Goal: Information Seeking & Learning: Learn about a topic

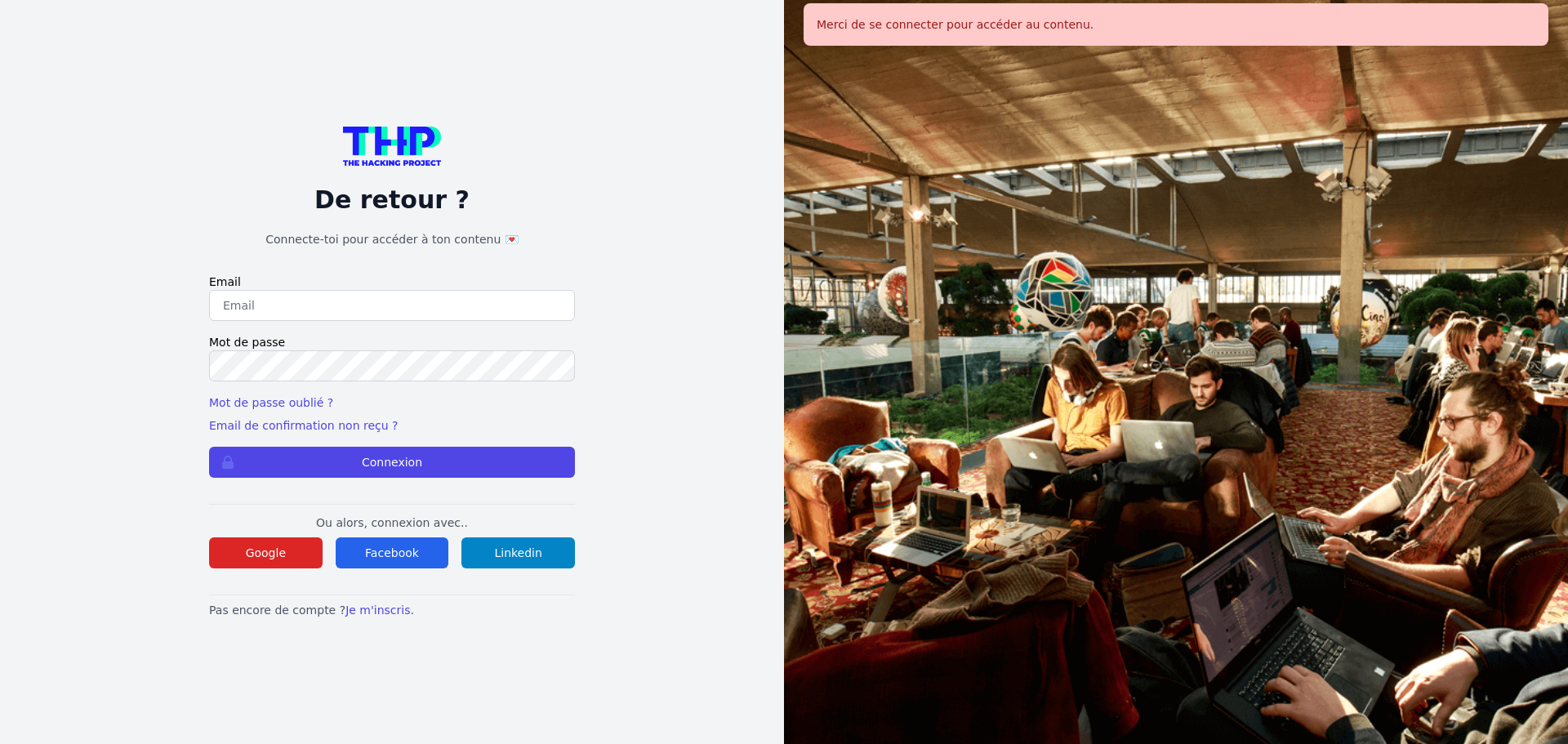
click at [344, 305] on input "email" at bounding box center [392, 306] width 366 height 31
type input "melody_stephan@icloud.com"
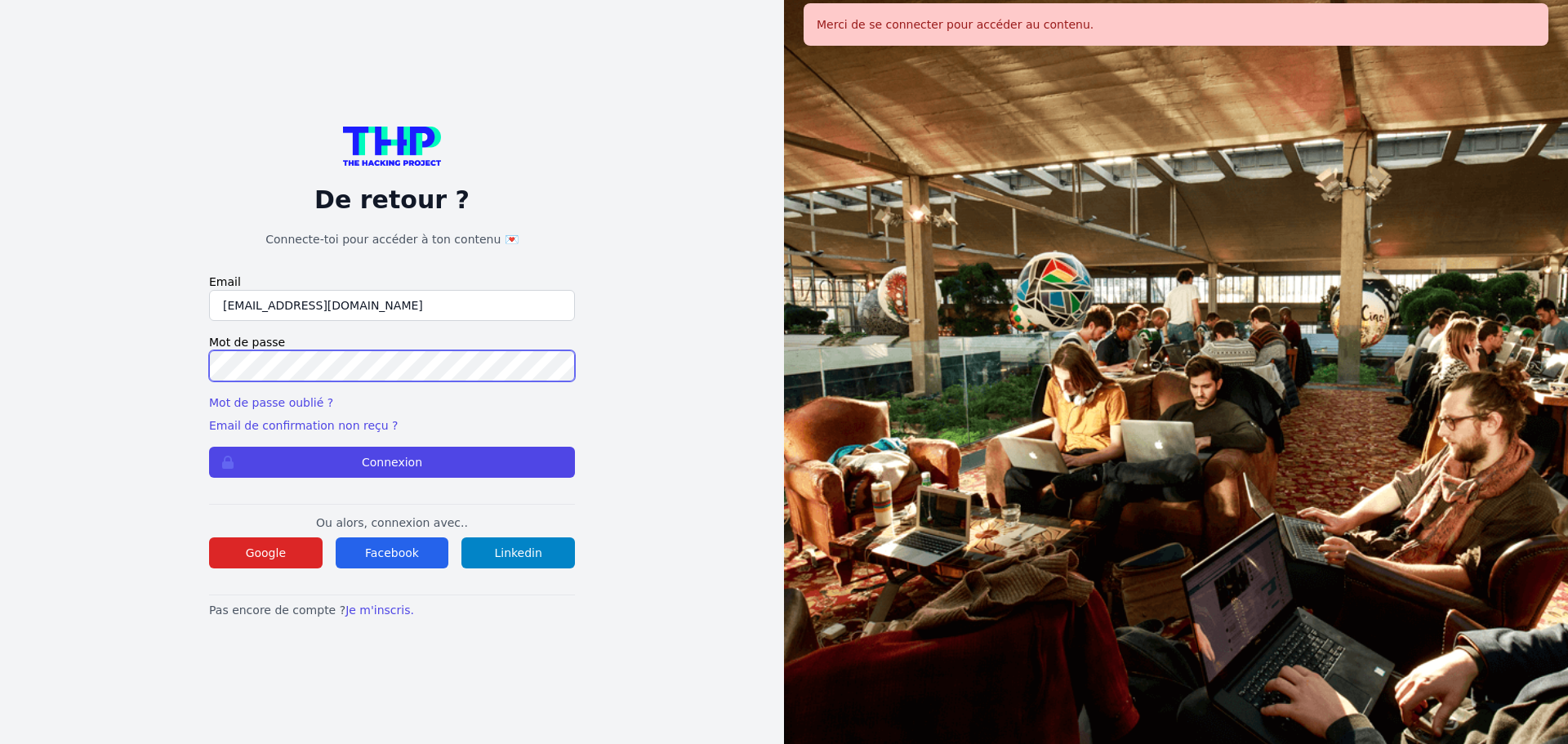
click at [209, 447] on button "Connexion" at bounding box center [392, 463] width 366 height 31
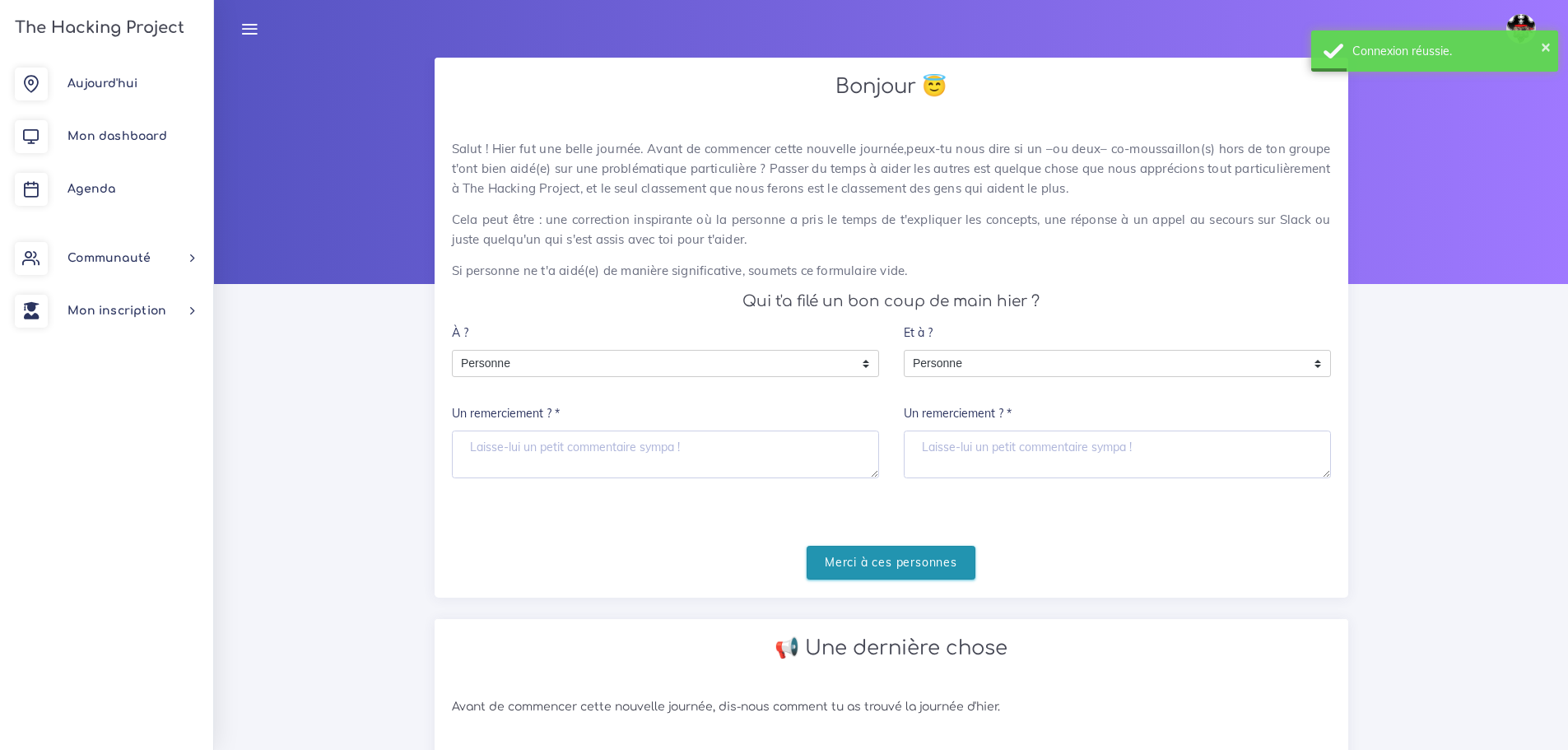
click at [943, 550] on input "Merci à ces personnes" at bounding box center [891, 562] width 169 height 34
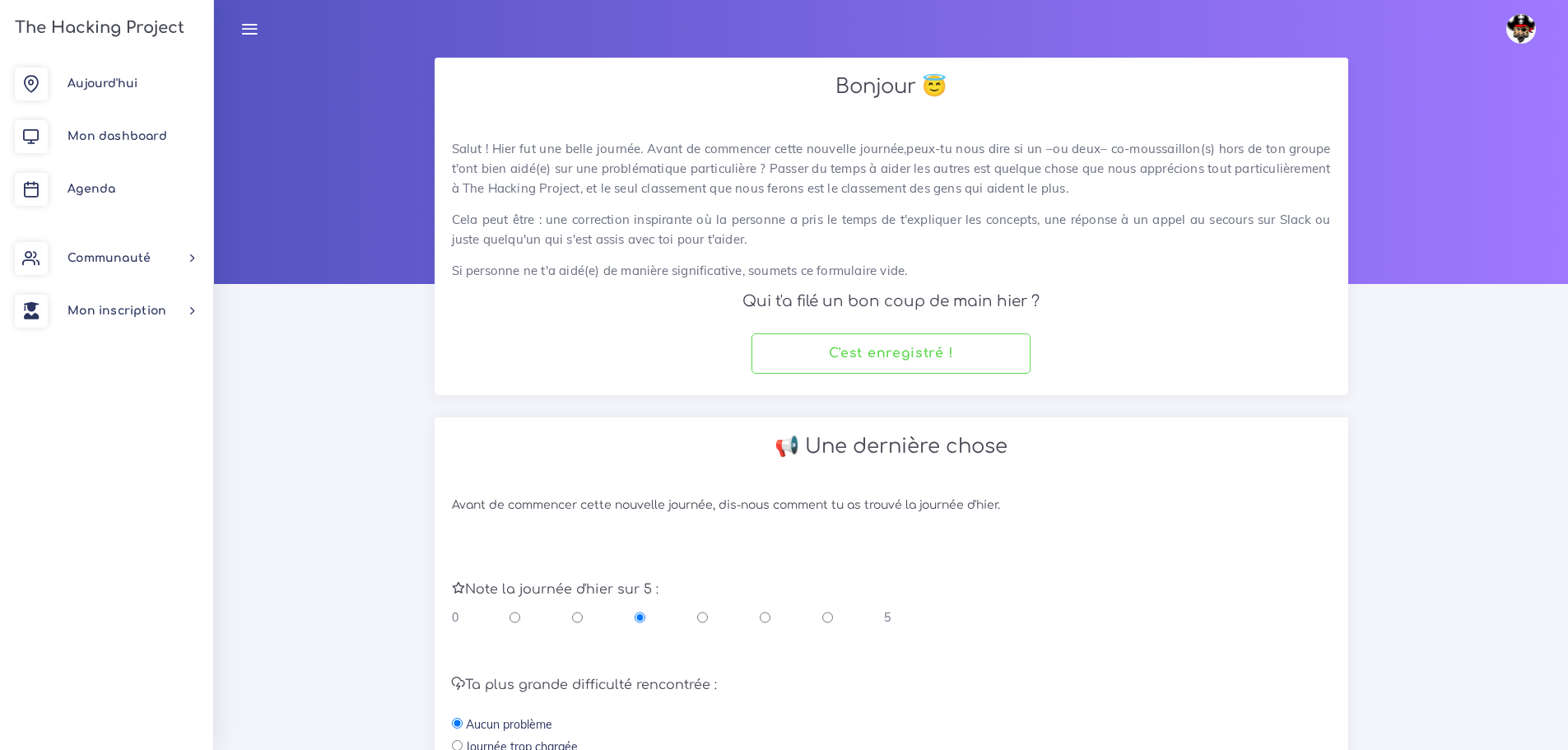
click at [759, 613] on input "radio" at bounding box center [764, 617] width 11 height 17
radio input "true"
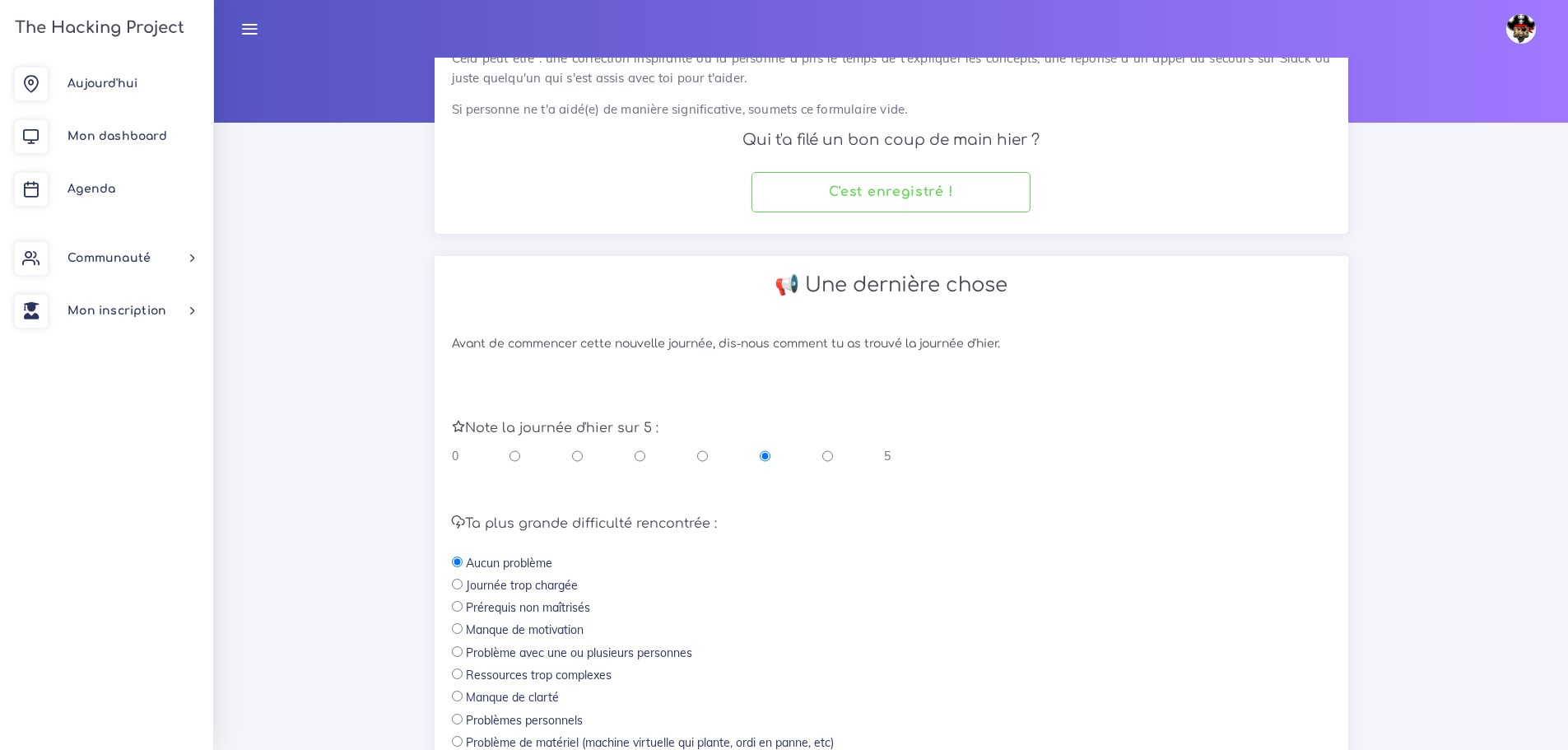
scroll to position [349, 0]
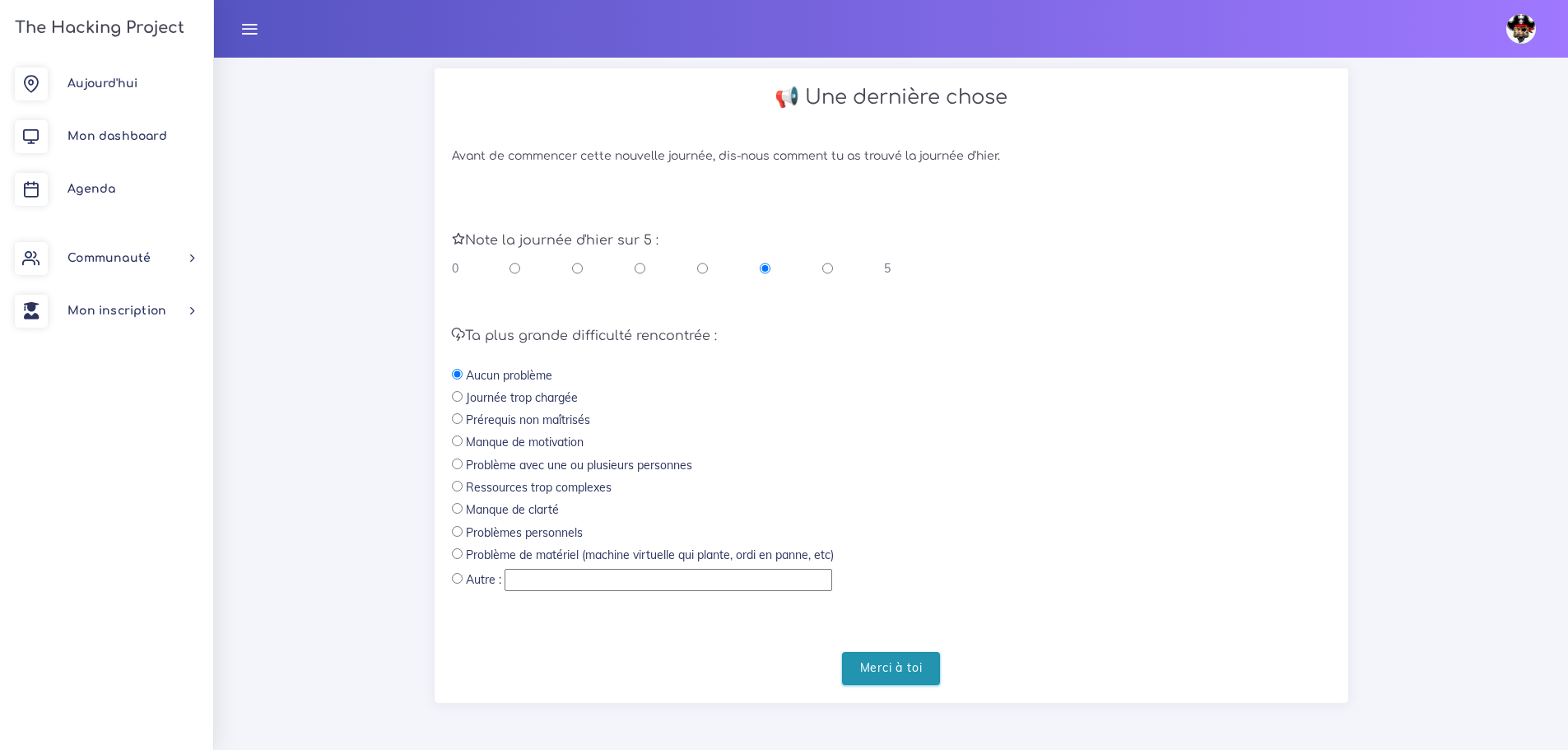
click at [884, 662] on input "Merci à toi" at bounding box center [891, 668] width 99 height 34
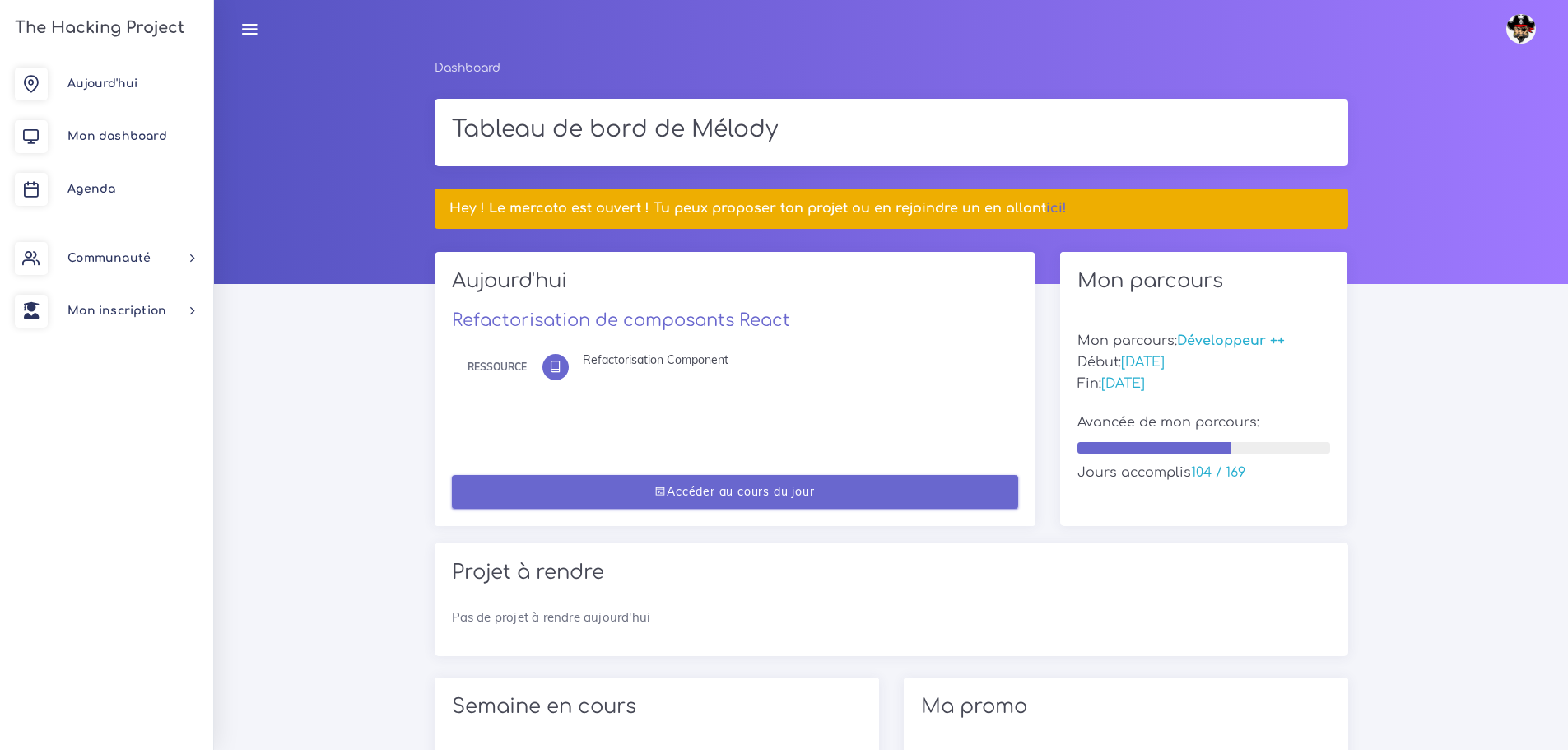
click at [789, 488] on link "Accéder au cours du jour" at bounding box center [734, 492] width 566 height 34
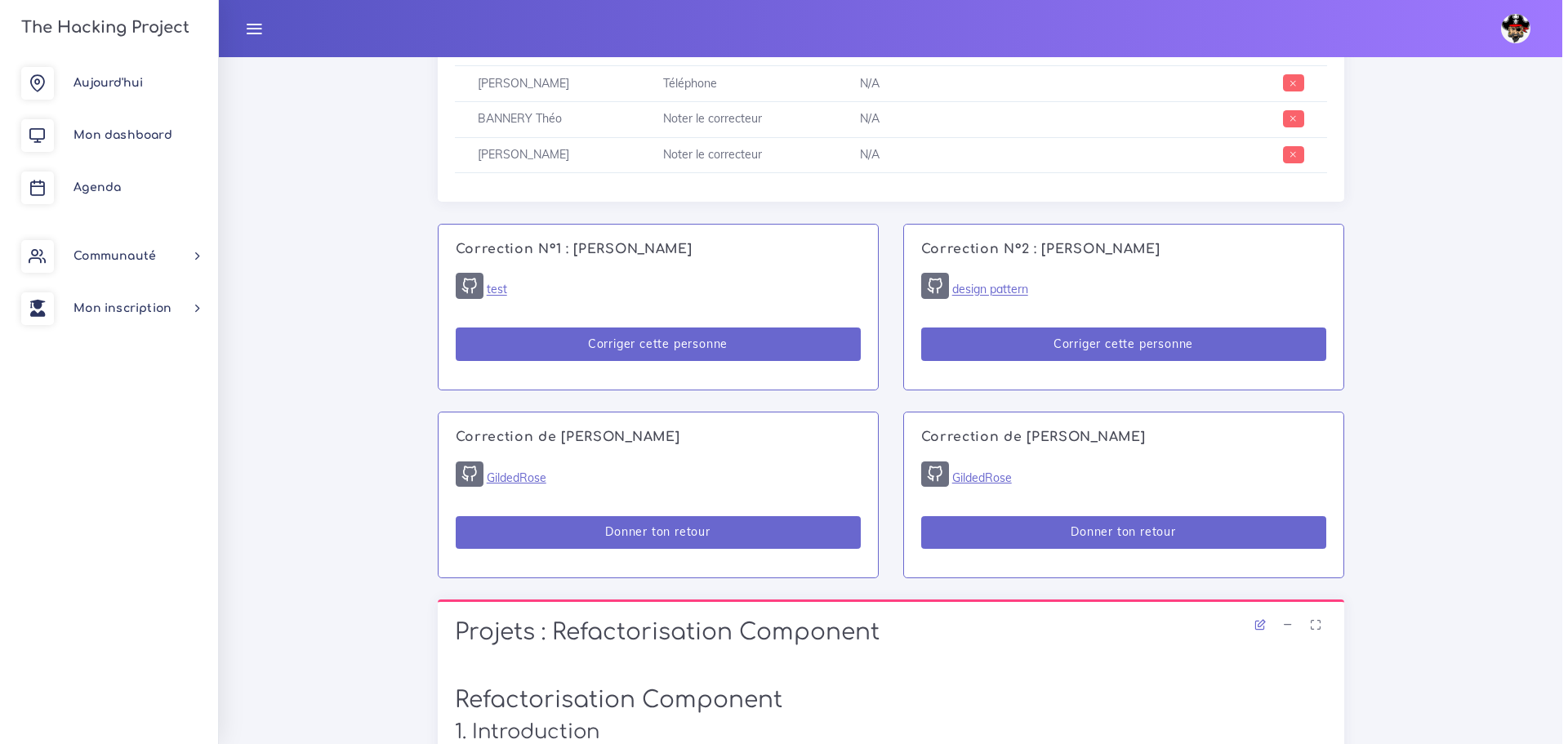
scroll to position [809, 0]
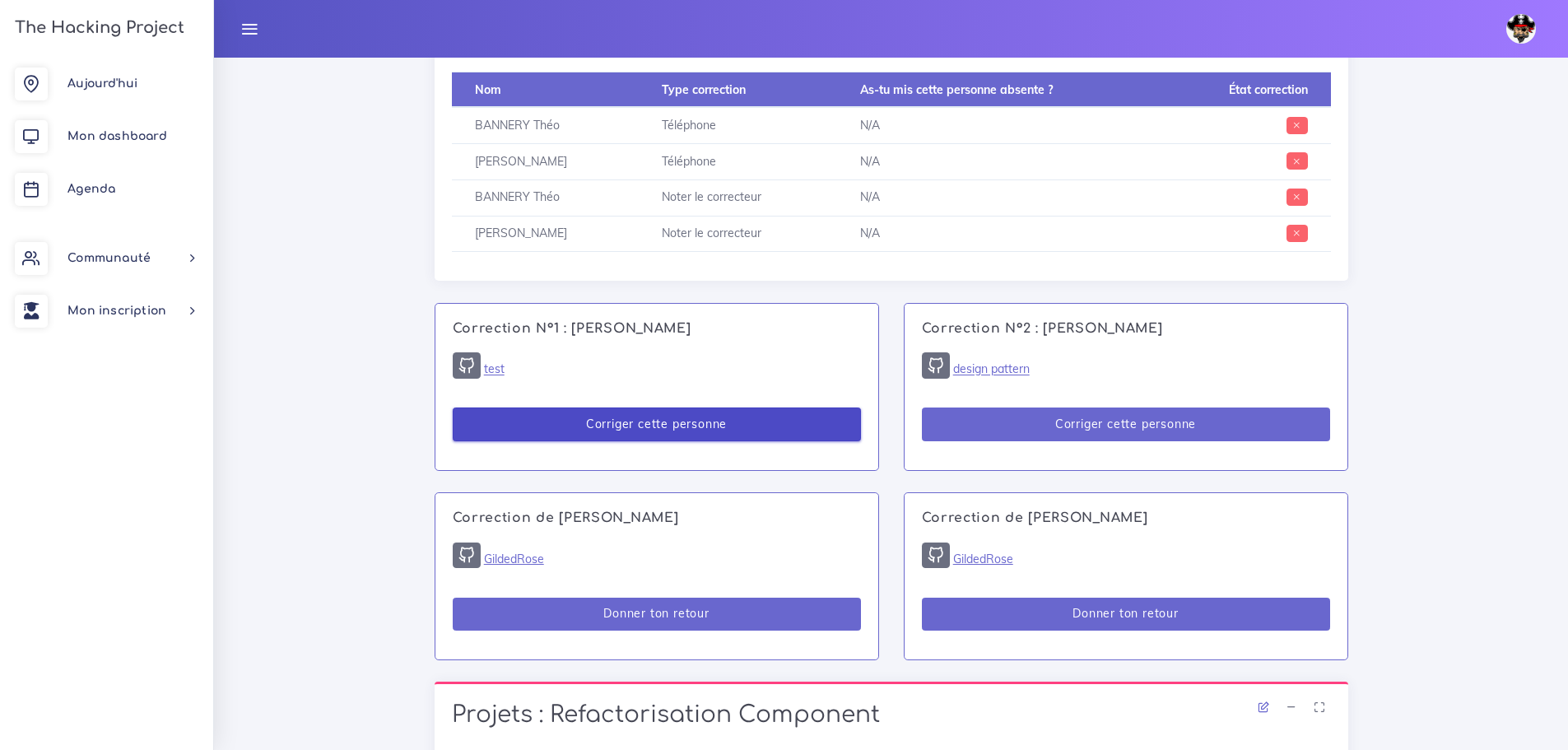
click at [751, 429] on button "Corriger cette personne" at bounding box center [656, 425] width 408 height 34
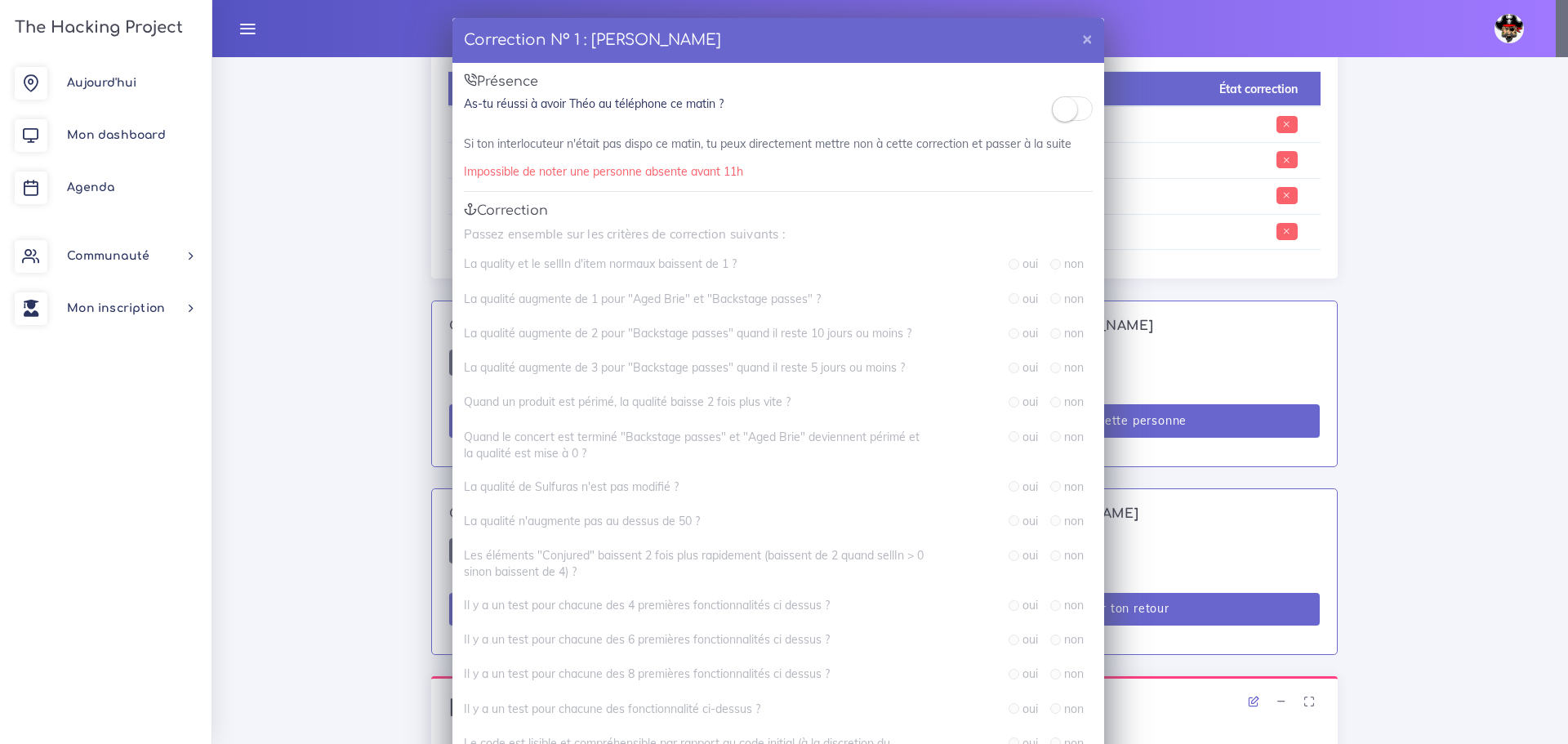
scroll to position [0, 0]
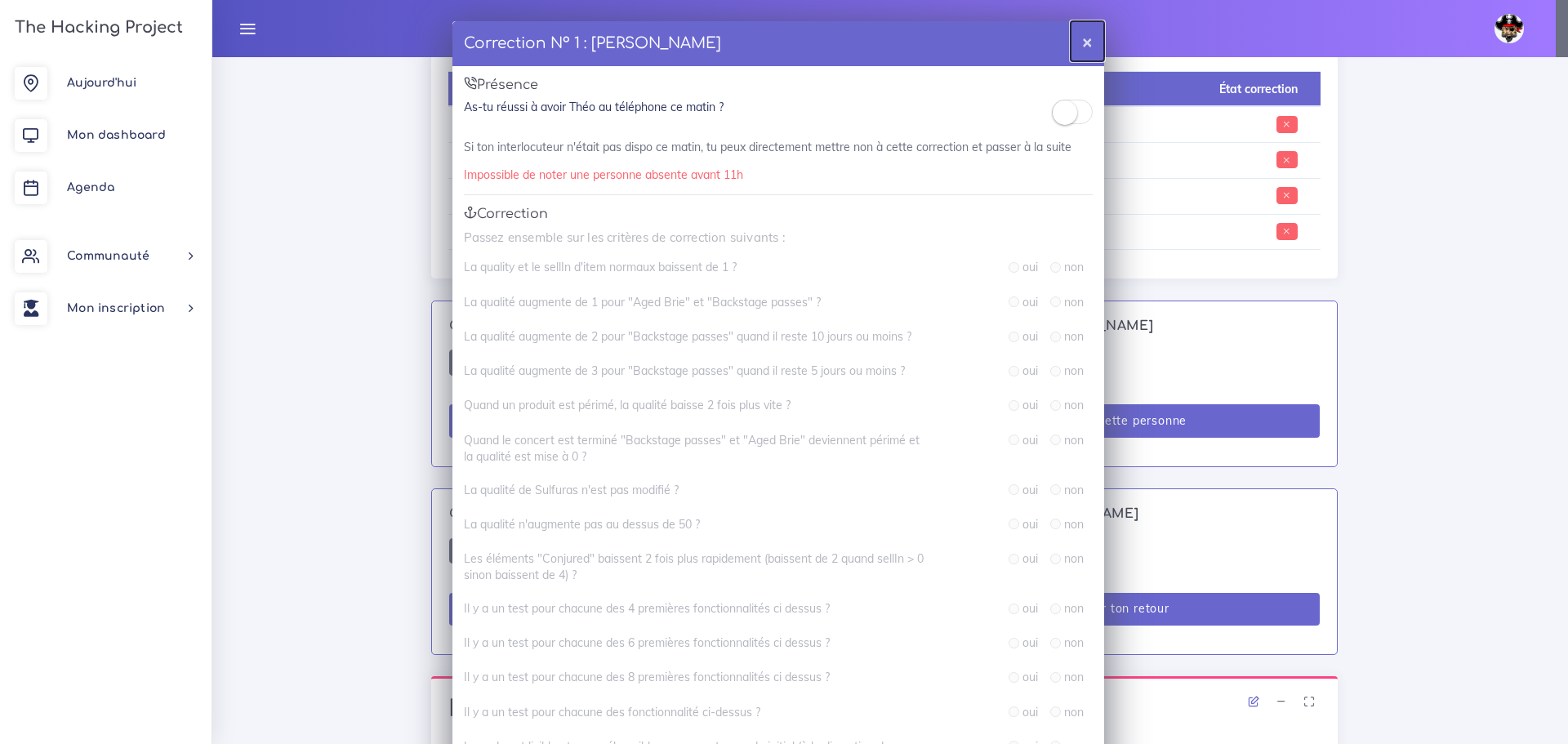
click at [1077, 45] on button "×" at bounding box center [1087, 41] width 34 height 40
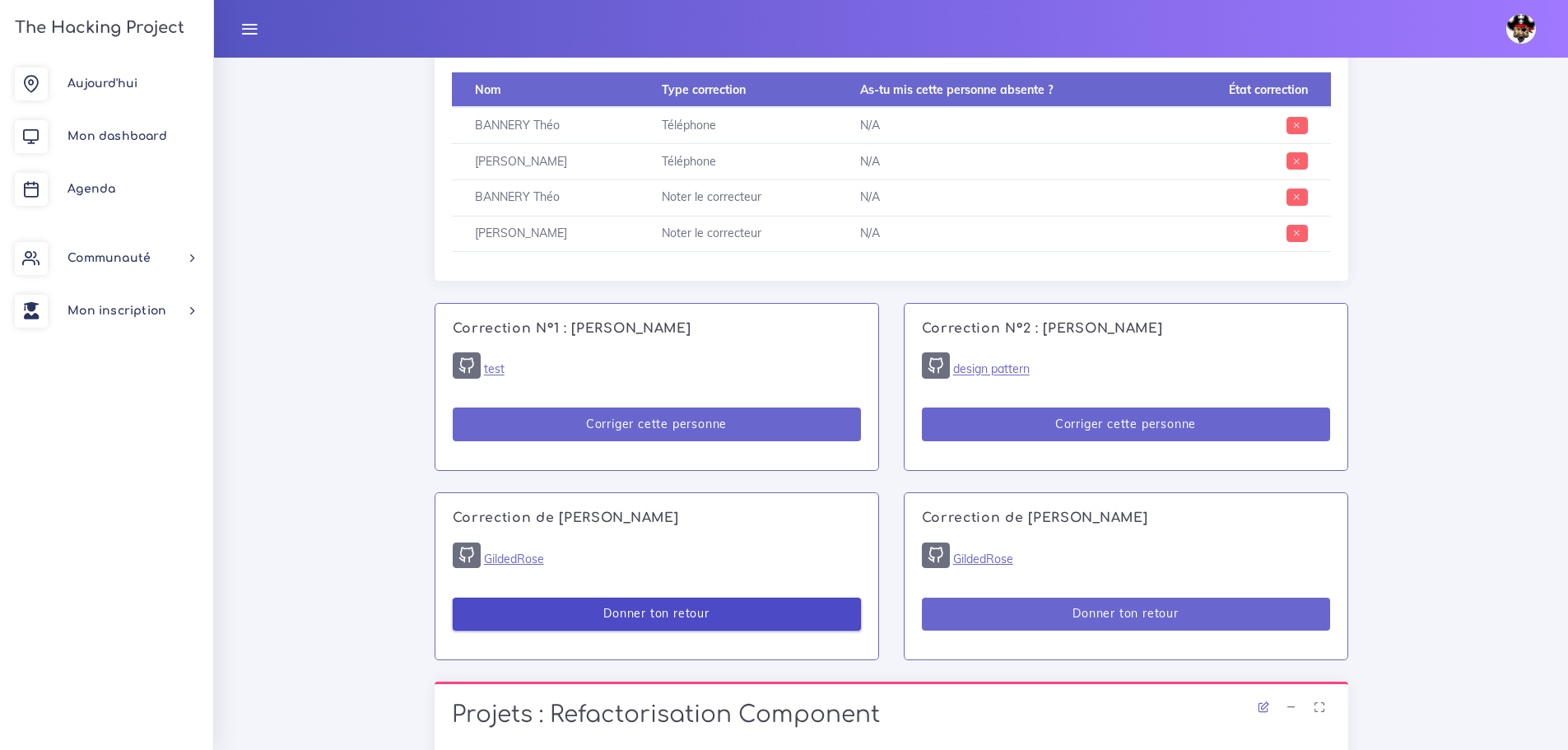
click at [771, 611] on button "Donner ton retour" at bounding box center [656, 614] width 408 height 34
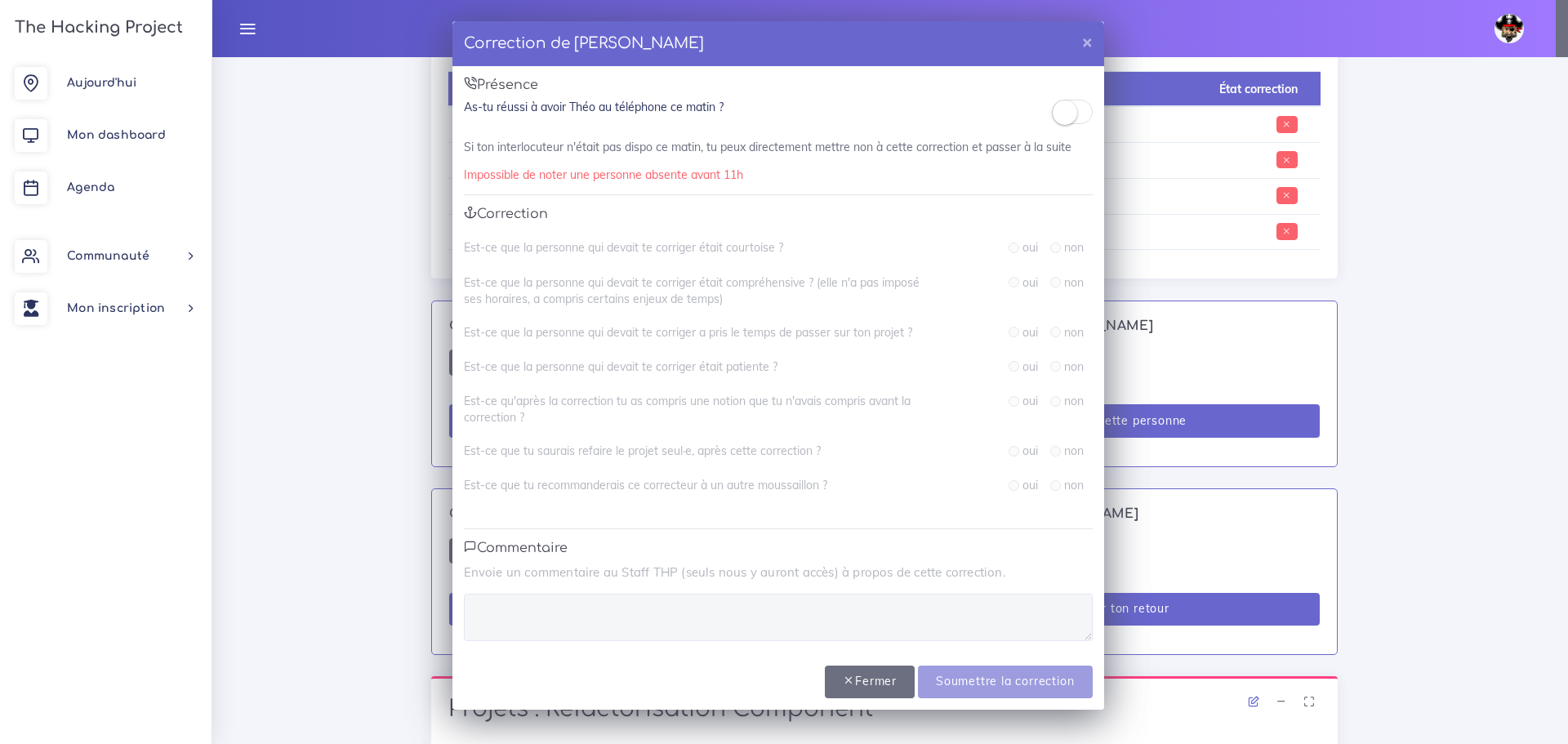
click at [1069, 116] on small at bounding box center [1065, 112] width 24 height 24
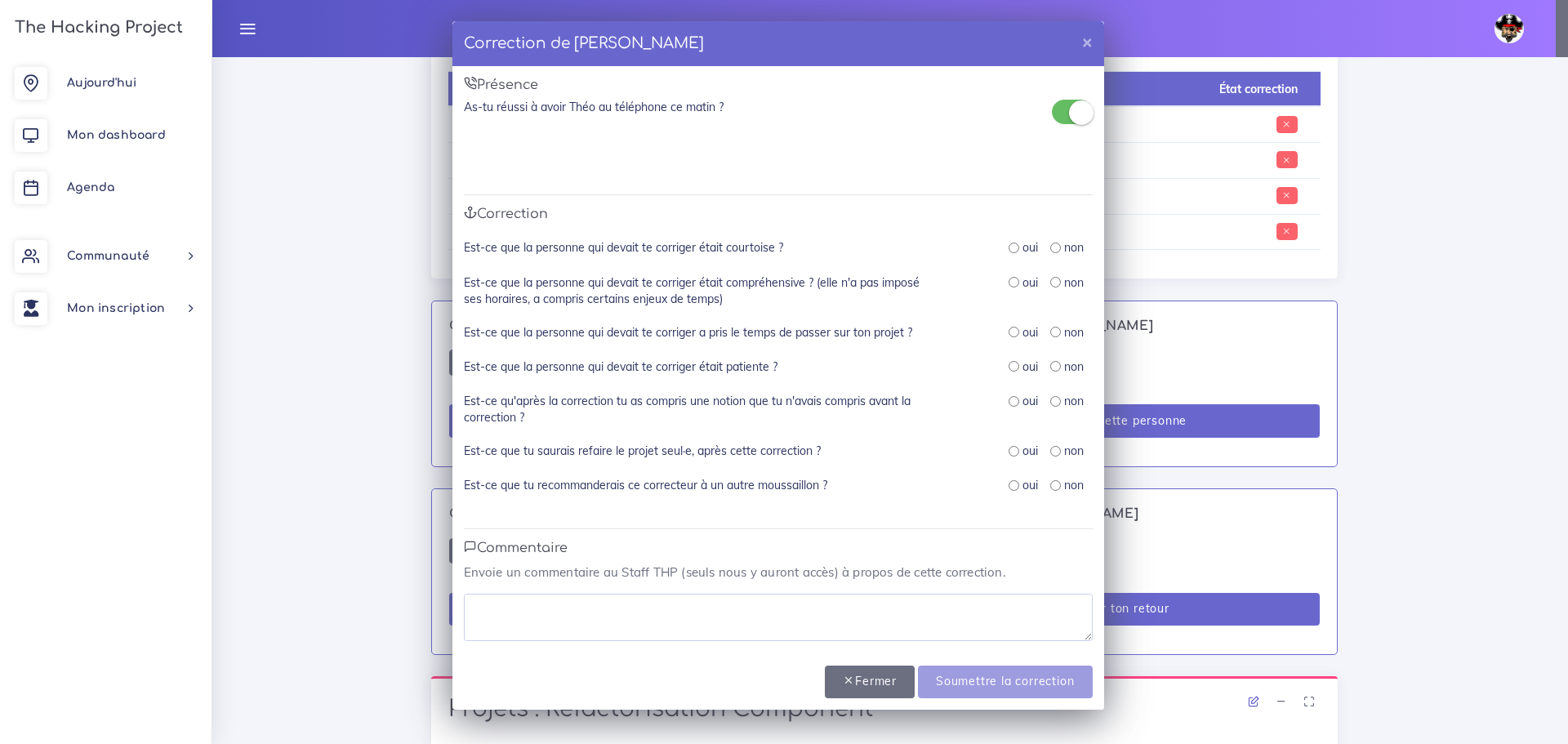
click at [1016, 252] on input "radio" at bounding box center [1014, 248] width 11 height 11
radio input "true"
click at [1014, 286] on input "radio" at bounding box center [1014, 281] width 11 height 11
radio input "true"
click at [1009, 336] on input "radio" at bounding box center [1014, 332] width 11 height 11
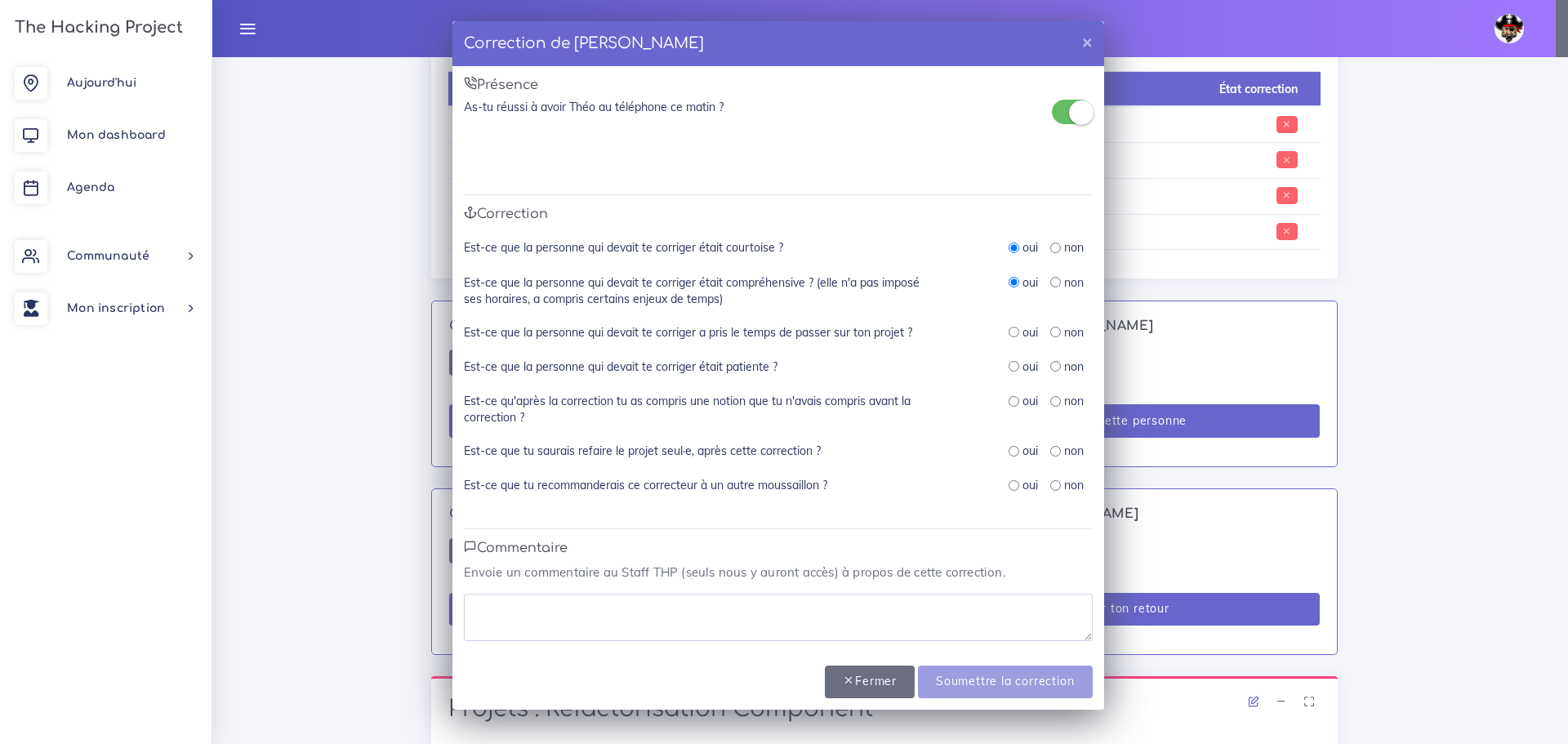
radio input "true"
click at [1017, 369] on input "radio" at bounding box center [1014, 366] width 11 height 11
radio input "true"
click at [1015, 409] on div "oui" at bounding box center [1023, 401] width 30 height 16
click at [1010, 412] on div "oui non" at bounding box center [1023, 410] width 164 height 34
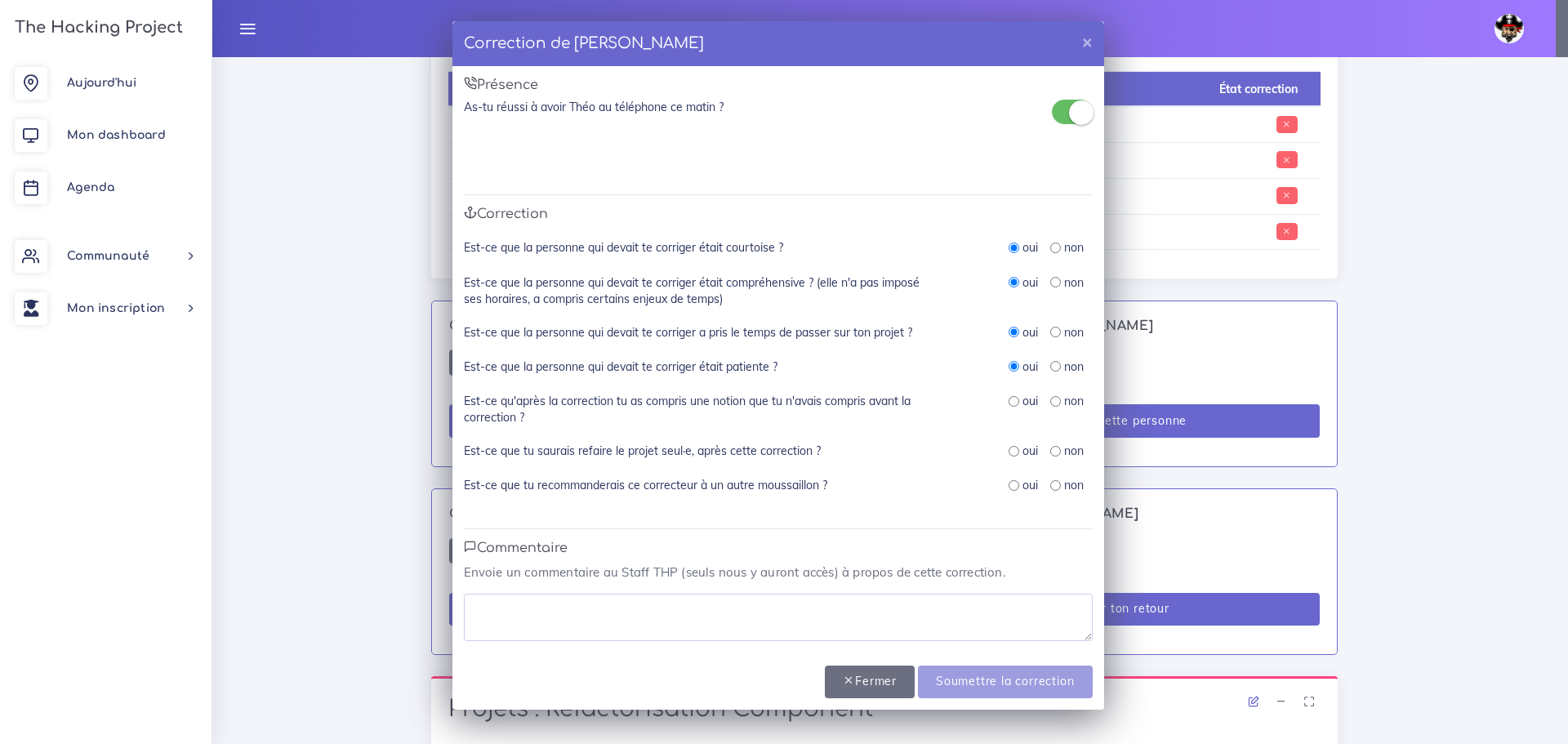
click at [1011, 401] on input "radio" at bounding box center [1014, 401] width 11 height 11
radio input "true"
click at [1018, 450] on input "radio" at bounding box center [1014, 451] width 11 height 11
radio input "true"
click at [1017, 487] on input "radio" at bounding box center [1014, 485] width 11 height 11
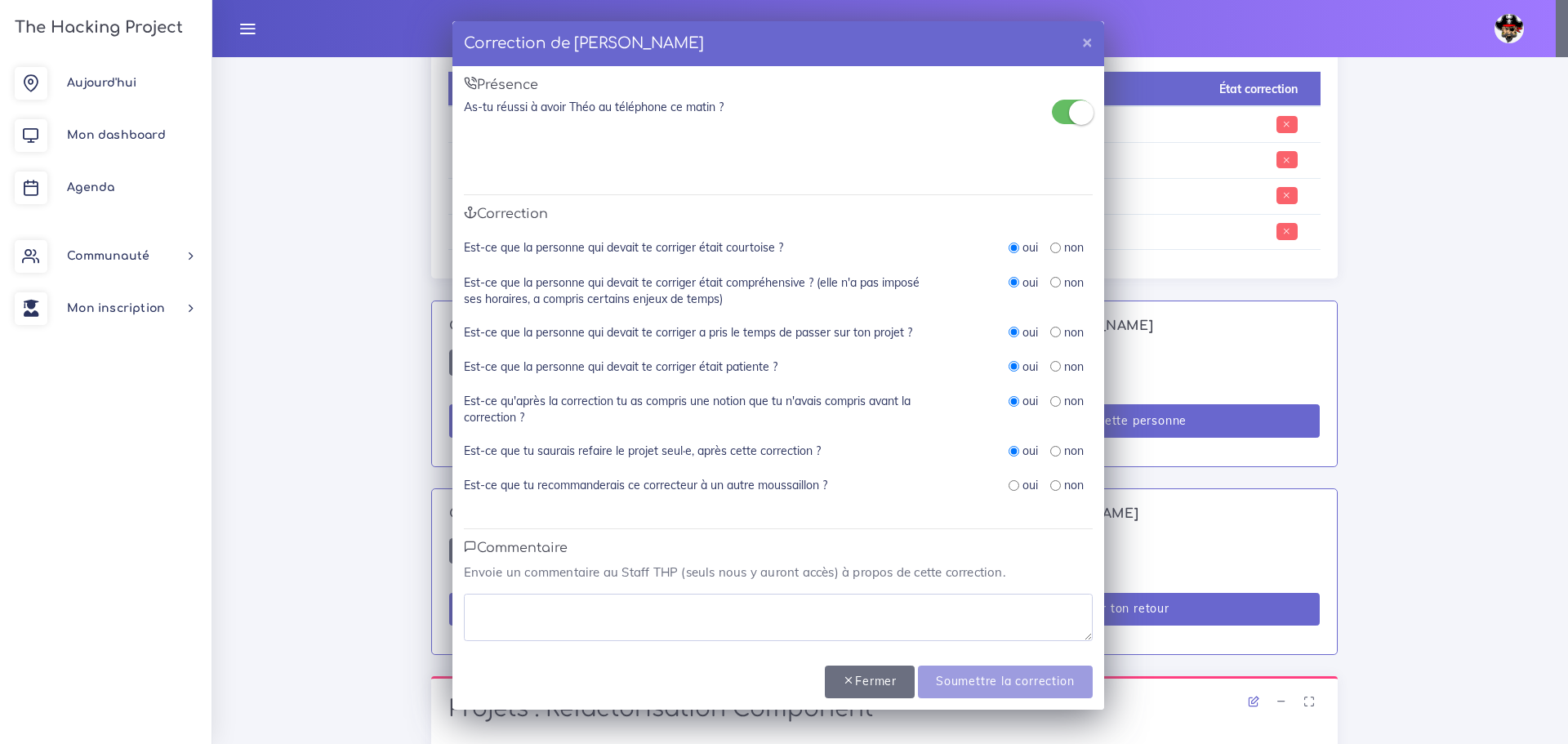
radio input "true"
click at [787, 607] on textarea at bounding box center [778, 617] width 629 height 47
drag, startPoint x: 695, startPoint y: 593, endPoint x: 438, endPoint y: 618, distance: 258.2
click at [438, 618] on div "Correction de Théo BANNERY × Présence As-tu réussi à avoir Théo au téléphone ce…" at bounding box center [784, 372] width 1568 height 744
type textarea "prends le temps de bien comprendre"
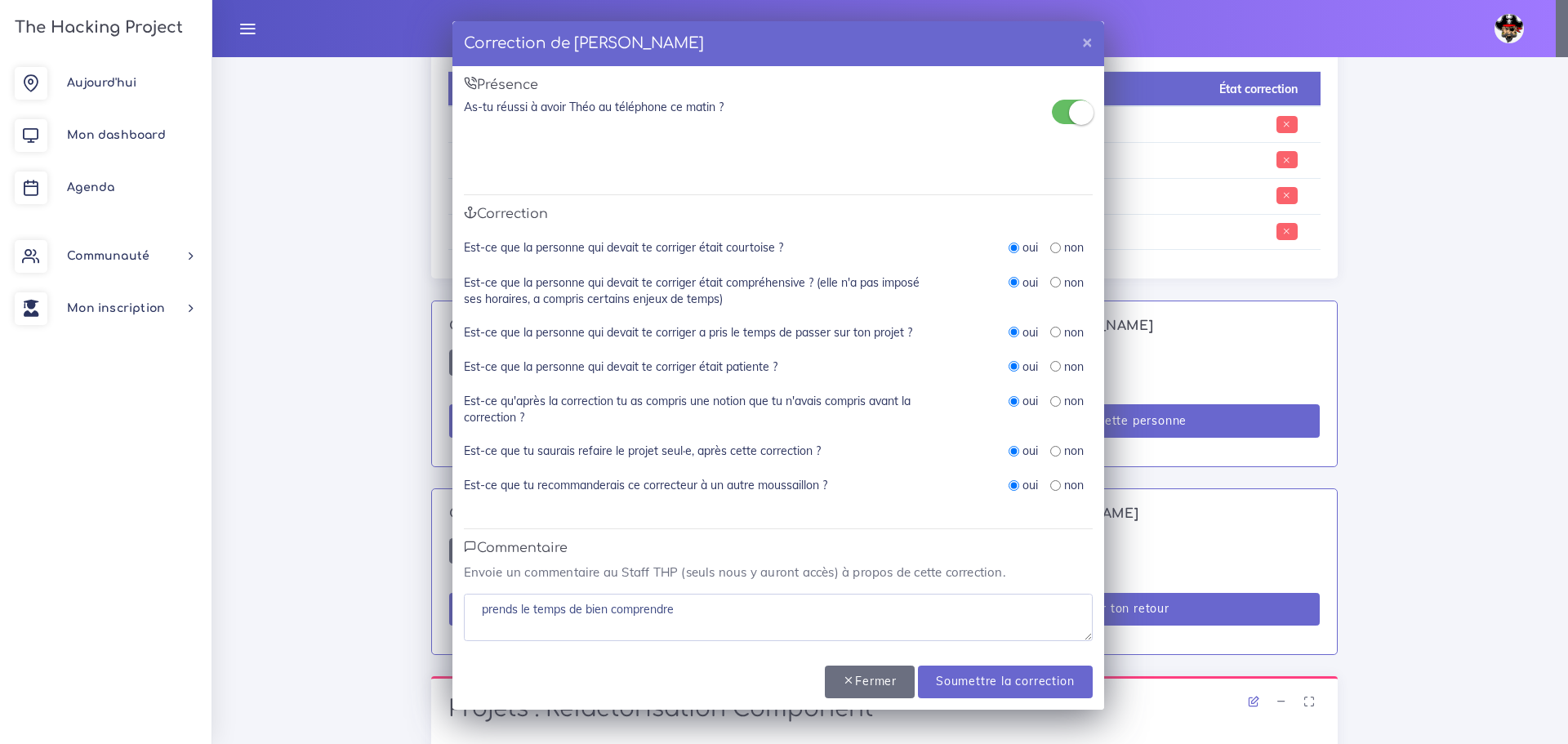
click at [926, 508] on div "Est-ce que tu recommanderais ce correcteur à un autre moussaillon ? oui non" at bounding box center [778, 494] width 629 height 35
click at [1016, 685] on input "Soumettre la correction" at bounding box center [1005, 682] width 174 height 34
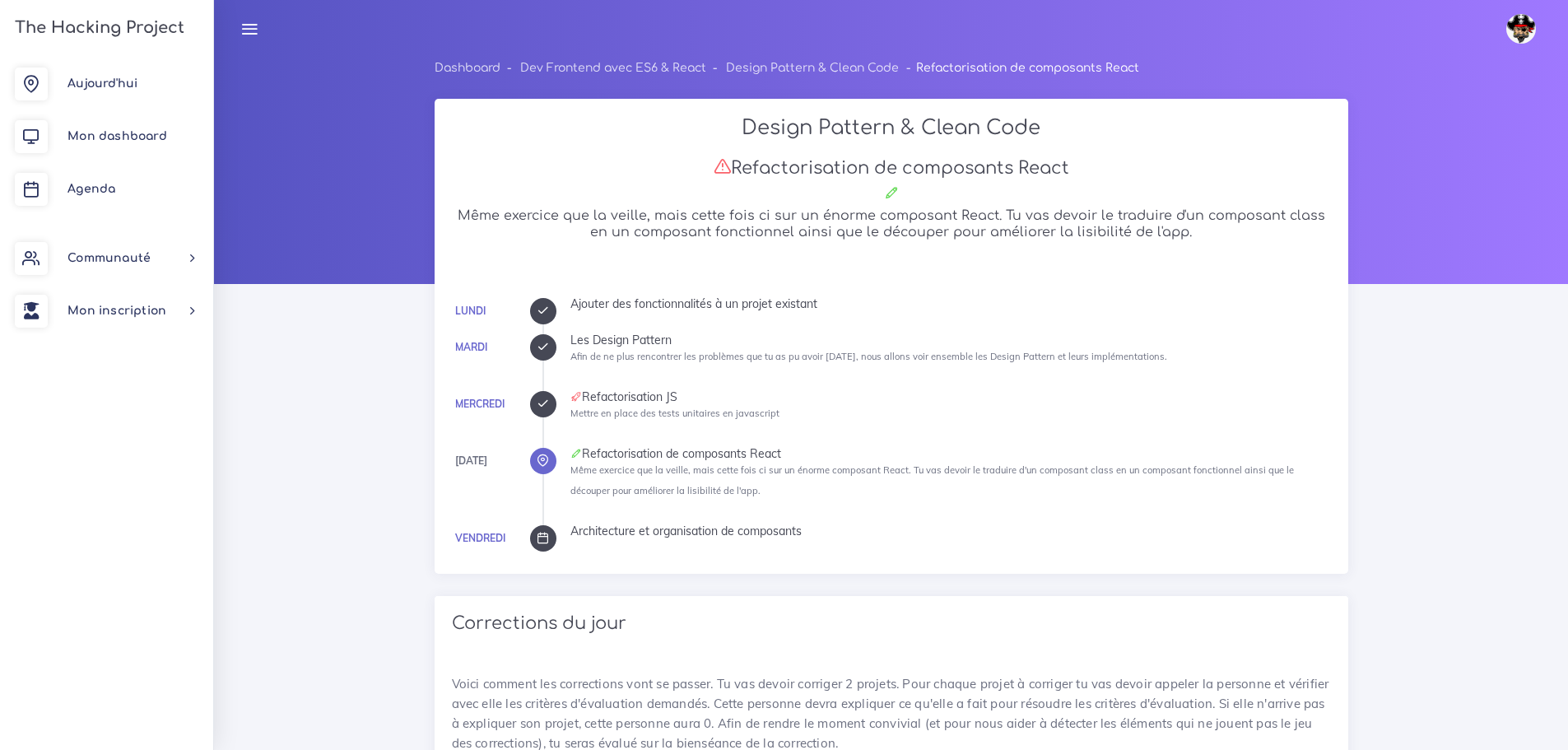
scroll to position [813, 0]
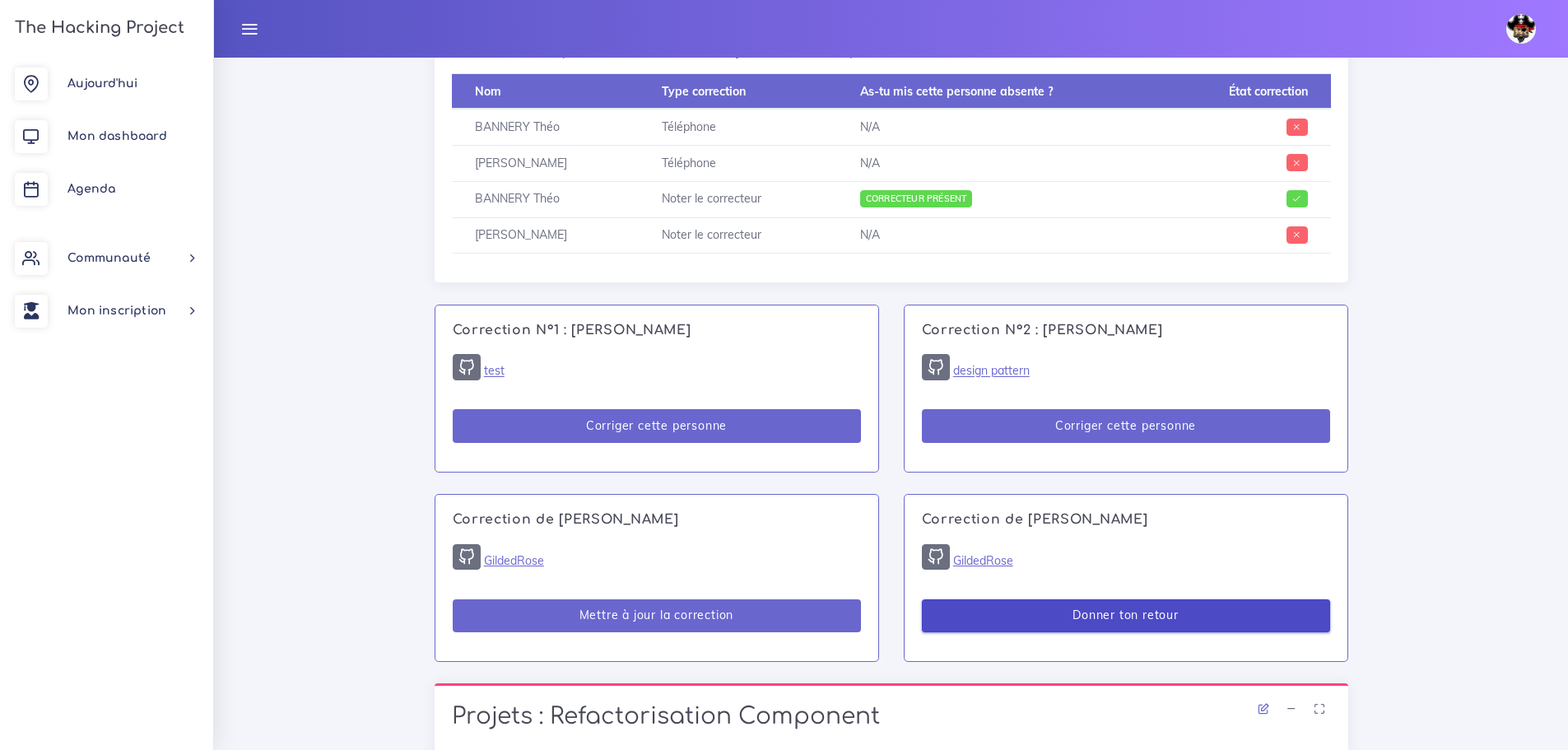
click at [1045, 620] on button "Donner ton retour" at bounding box center [1125, 616] width 408 height 34
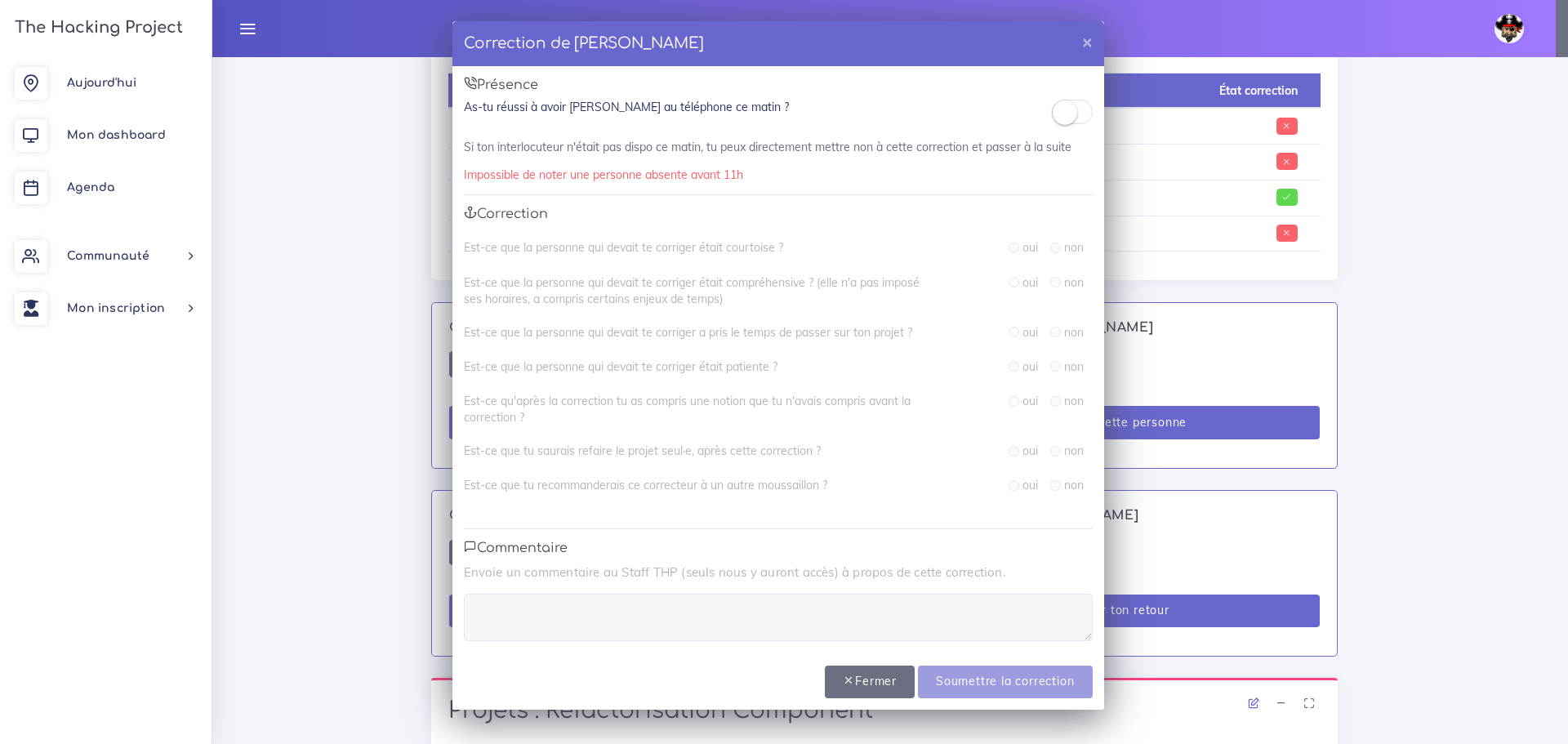
click at [1065, 104] on small at bounding box center [1065, 112] width 24 height 24
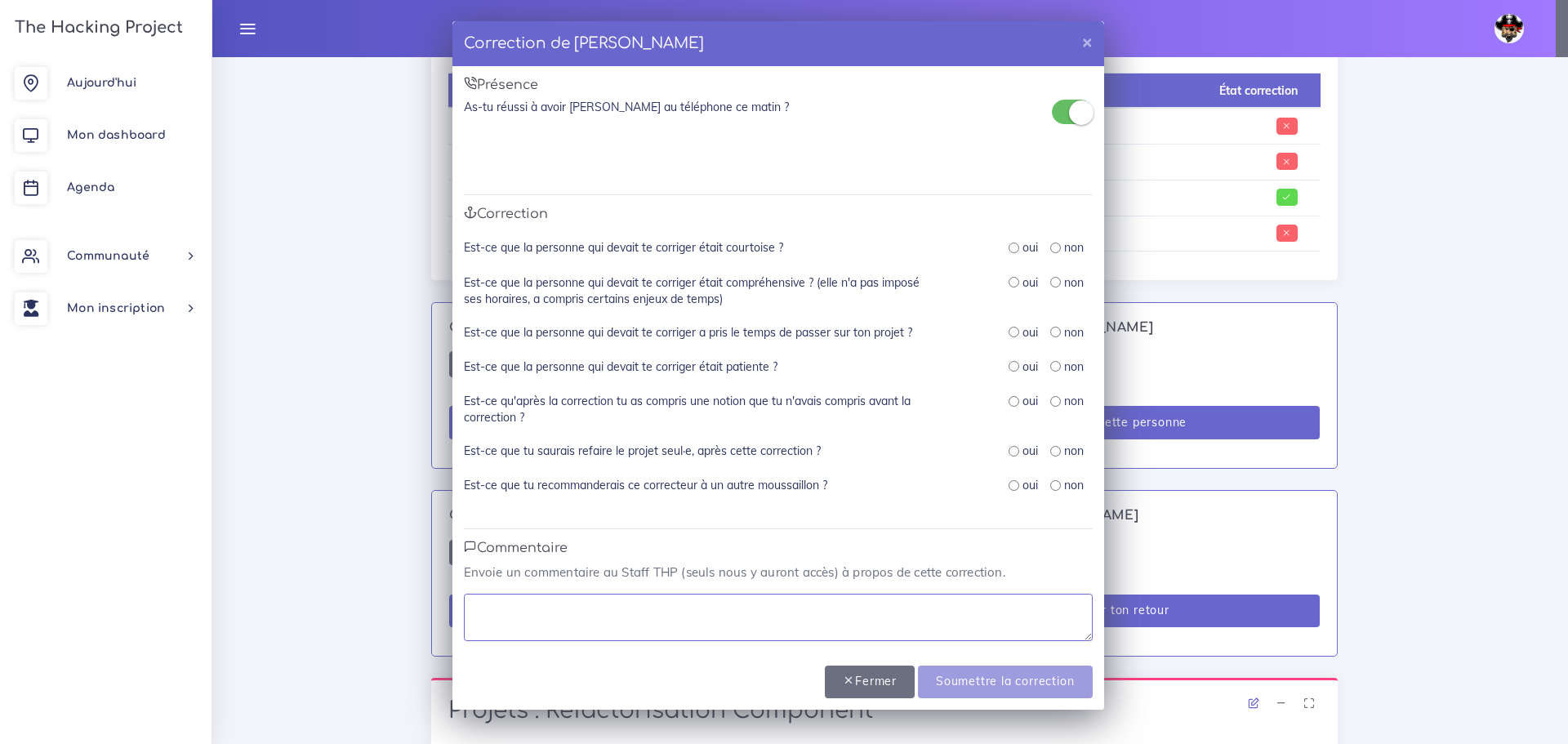
click at [754, 611] on textarea at bounding box center [778, 617] width 629 height 47
paste textarea "prends le temps de bien comprendre"
type textarea "prends le temps de bien comprendre"
drag, startPoint x: 1014, startPoint y: 242, endPoint x: 1010, endPoint y: 287, distance: 45.2
click at [1014, 241] on div "oui" at bounding box center [1023, 247] width 30 height 16
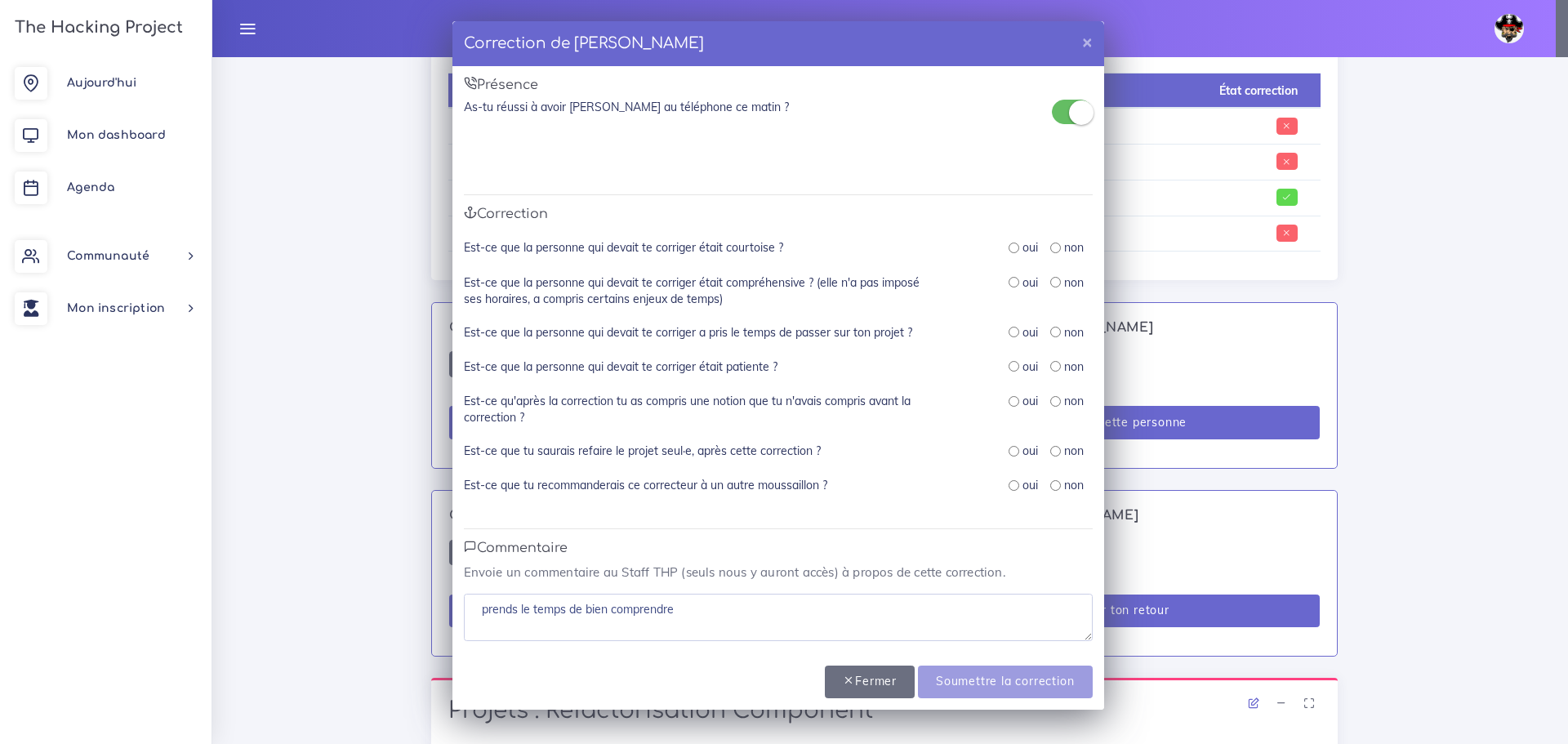
click at [1010, 268] on div "Est-ce que la personne qui devait te corriger était courtoise ? oui non" at bounding box center [778, 256] width 629 height 35
click at [1012, 249] on input "radio" at bounding box center [1014, 248] width 11 height 11
radio input "true"
click at [1009, 276] on div "oui" at bounding box center [1023, 282] width 30 height 16
click at [1010, 282] on input "radio" at bounding box center [1014, 281] width 11 height 11
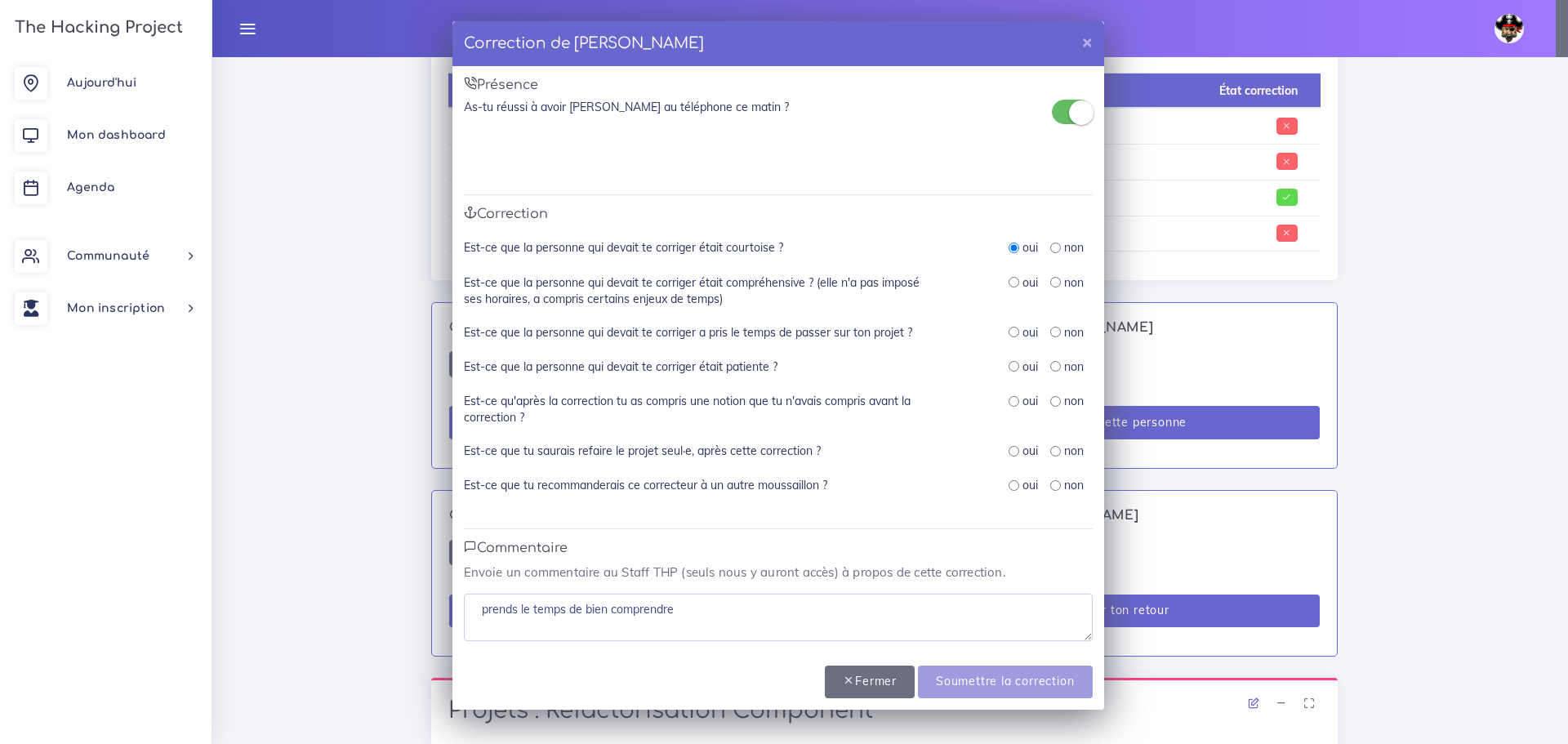
radio input "true"
click at [1016, 328] on input "radio" at bounding box center [1014, 332] width 11 height 11
radio input "true"
click at [1013, 363] on input "radio" at bounding box center [1014, 366] width 11 height 11
radio input "true"
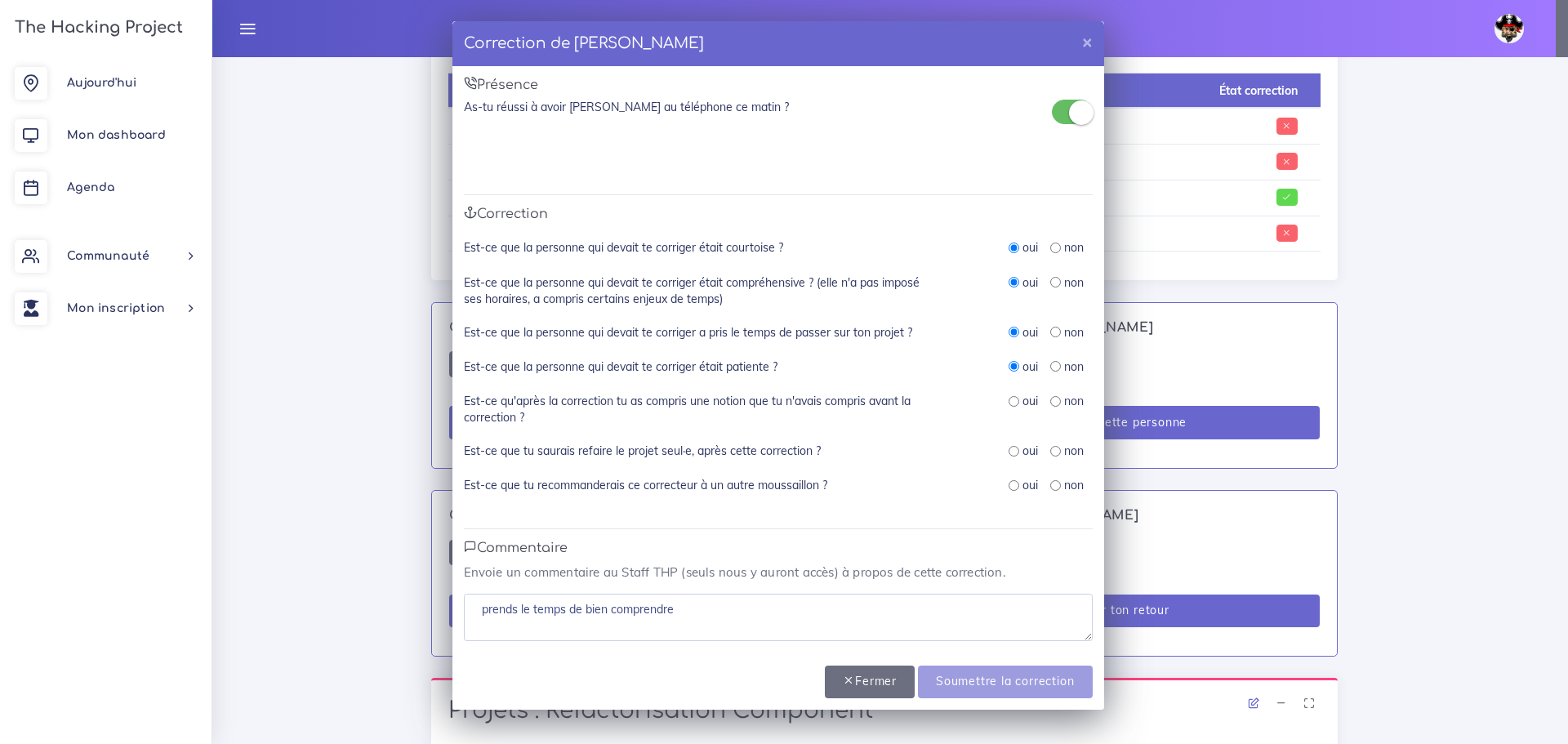
click at [1011, 398] on input "radio" at bounding box center [1014, 401] width 11 height 11
radio input "true"
click at [1011, 453] on input "radio" at bounding box center [1014, 451] width 11 height 11
radio input "true"
click at [1016, 488] on input "radio" at bounding box center [1014, 485] width 11 height 11
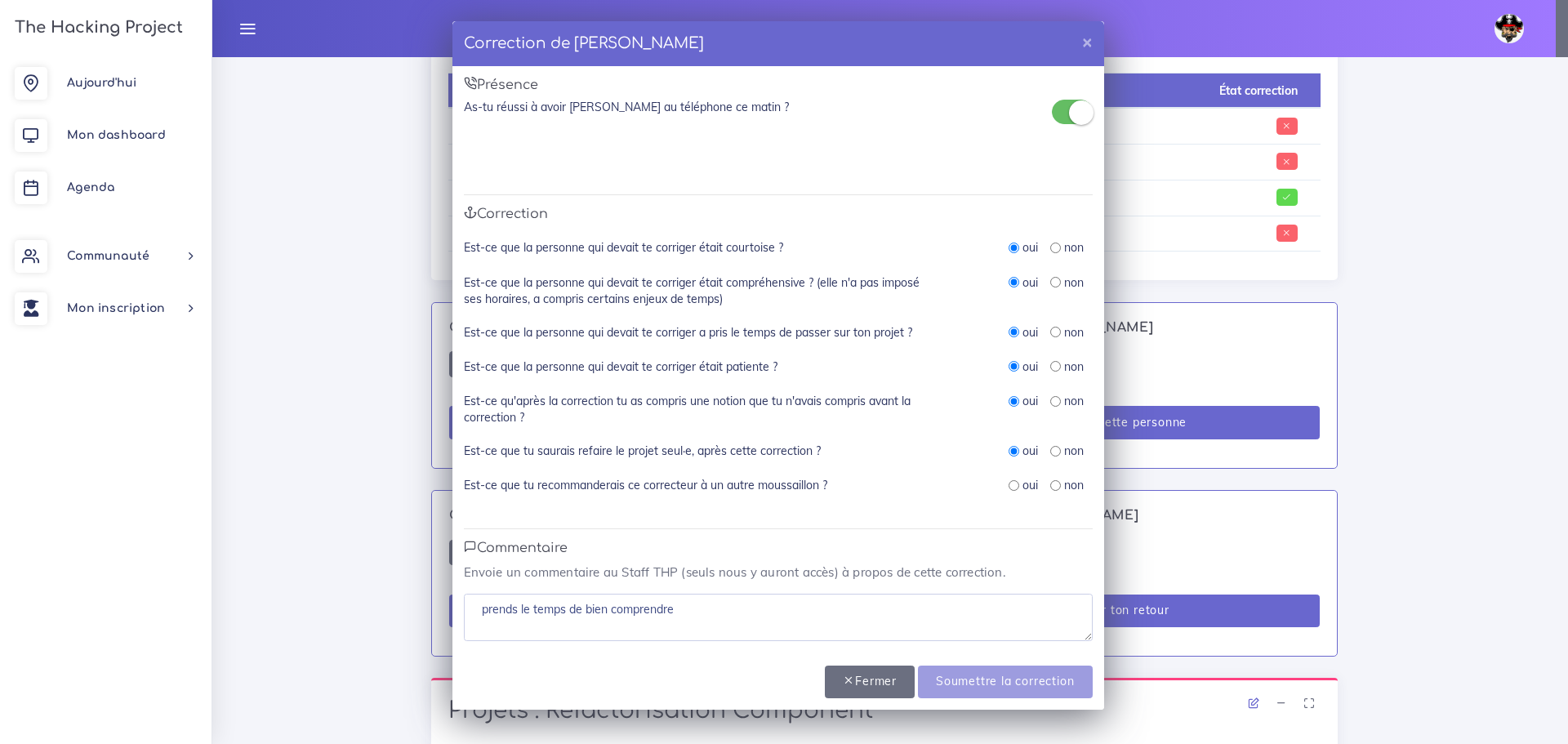
radio input "true"
click at [1015, 680] on input "Soumettre la correction" at bounding box center [1005, 682] width 174 height 34
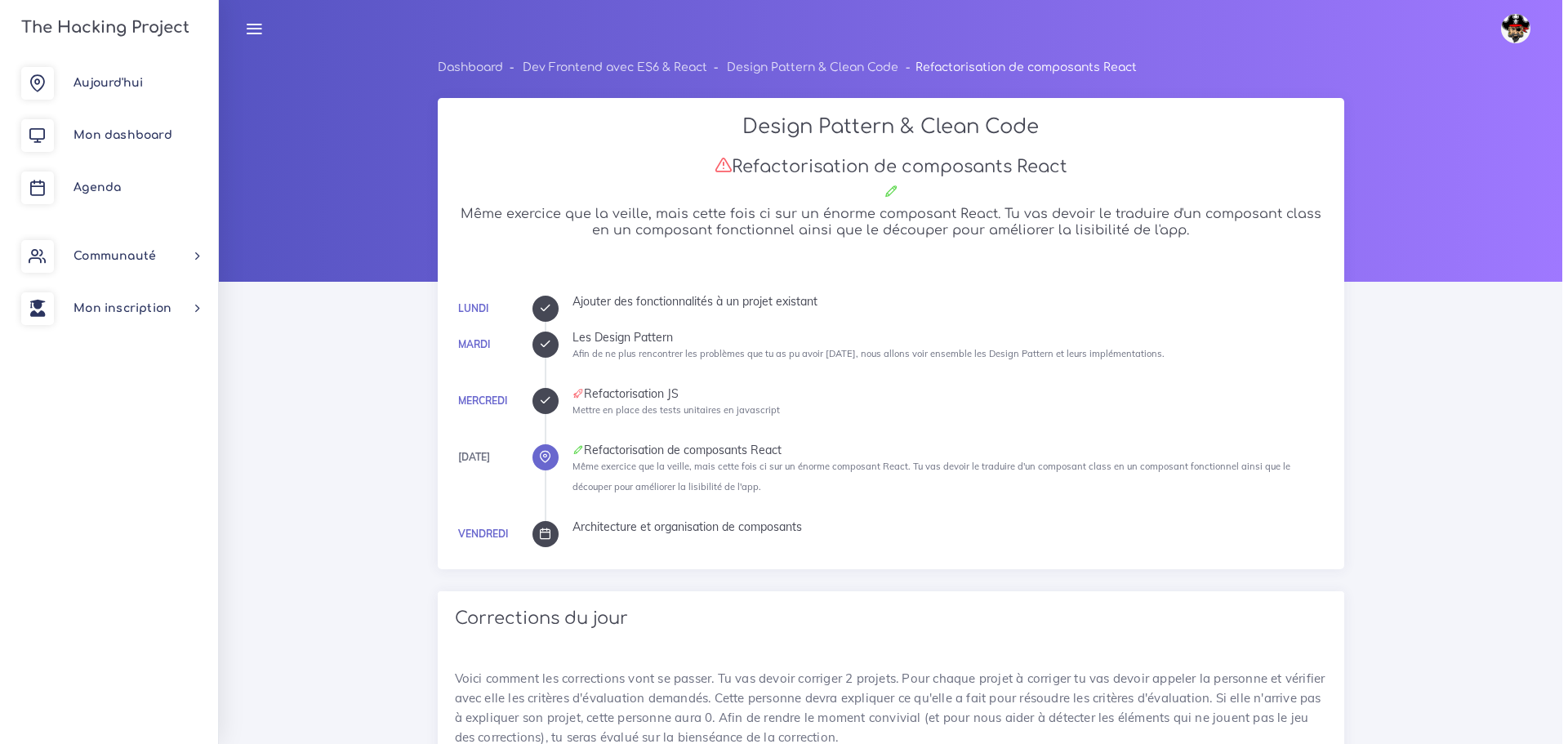
scroll to position [806, 0]
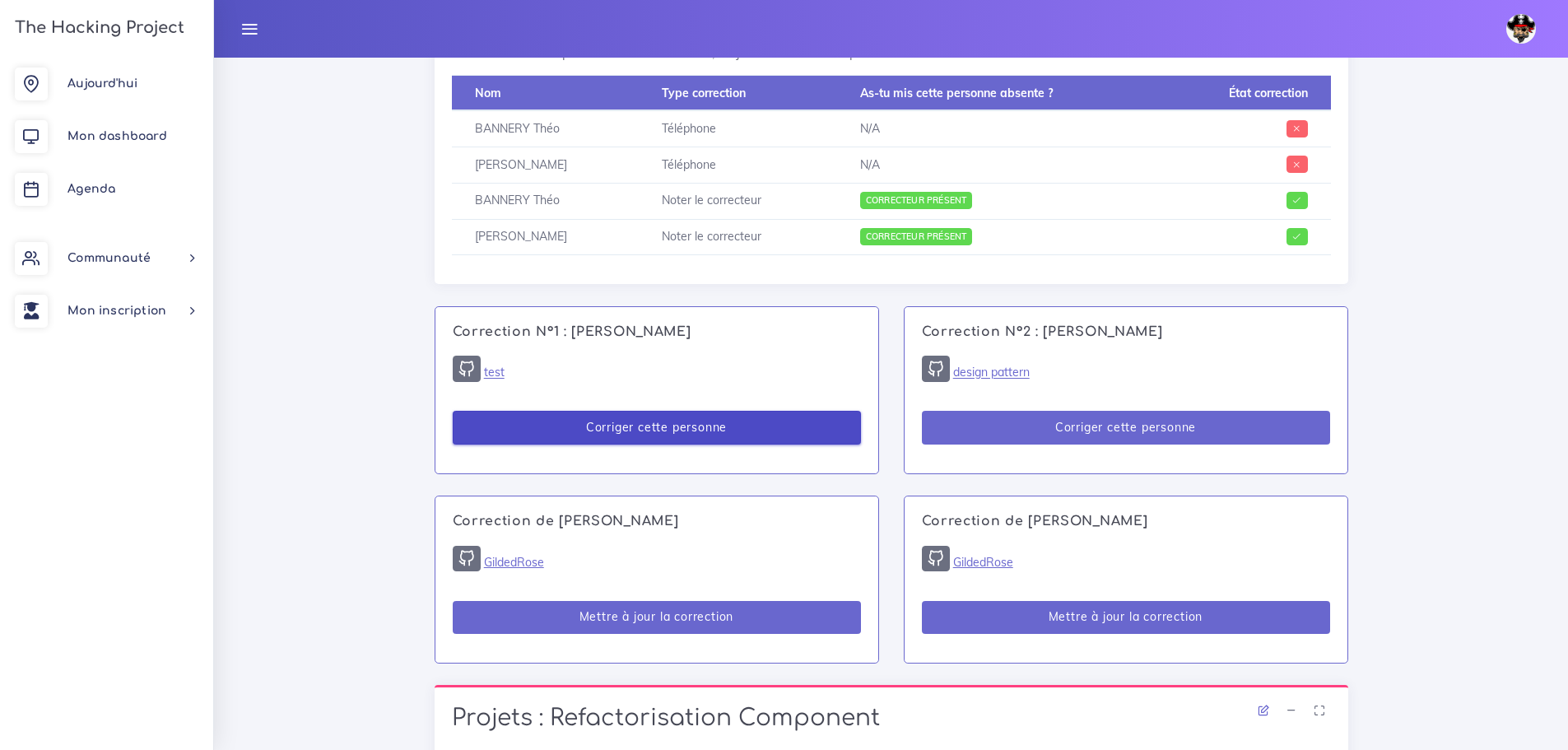
click at [683, 429] on button "Corriger cette personne" at bounding box center [656, 427] width 408 height 34
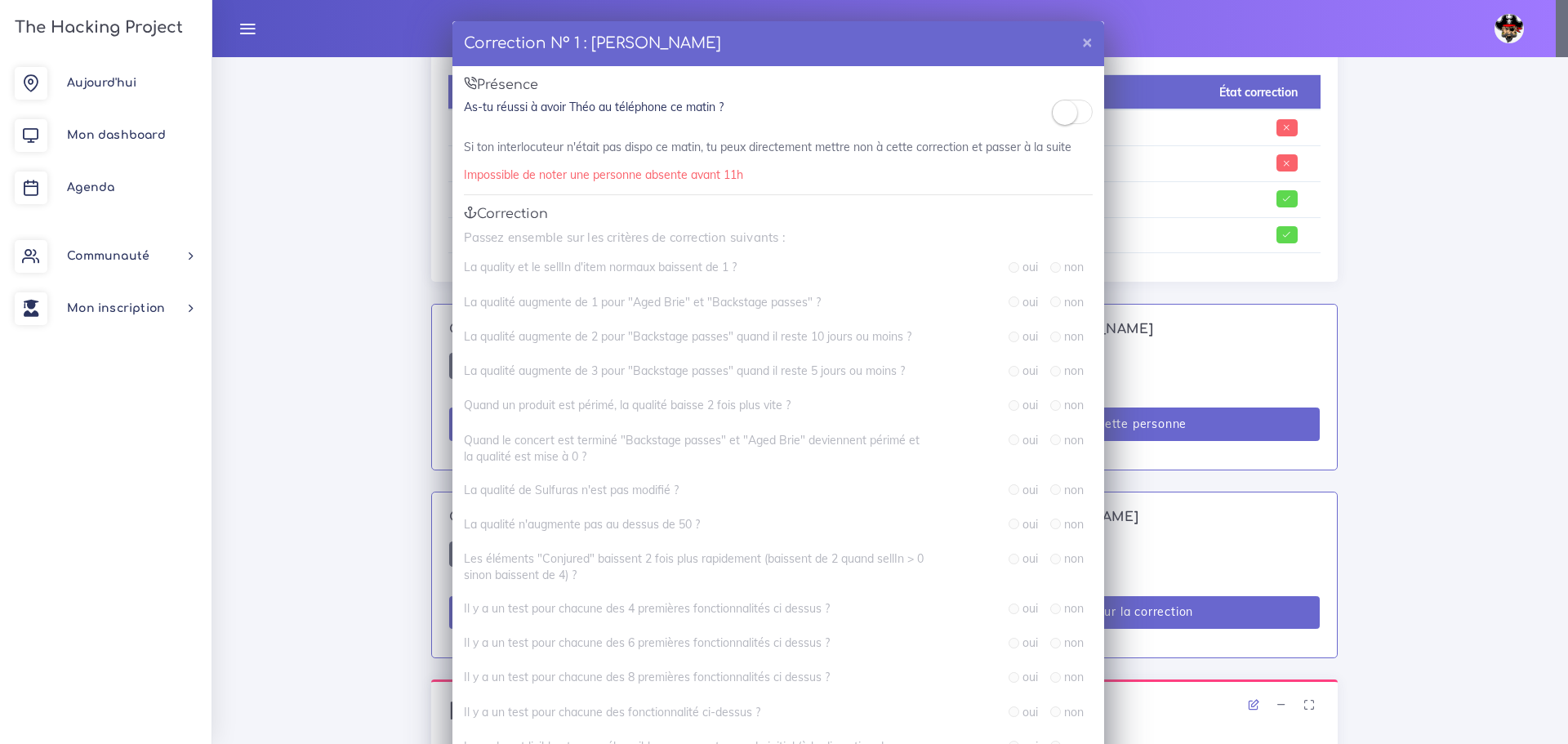
click at [1064, 121] on small at bounding box center [1065, 112] width 24 height 24
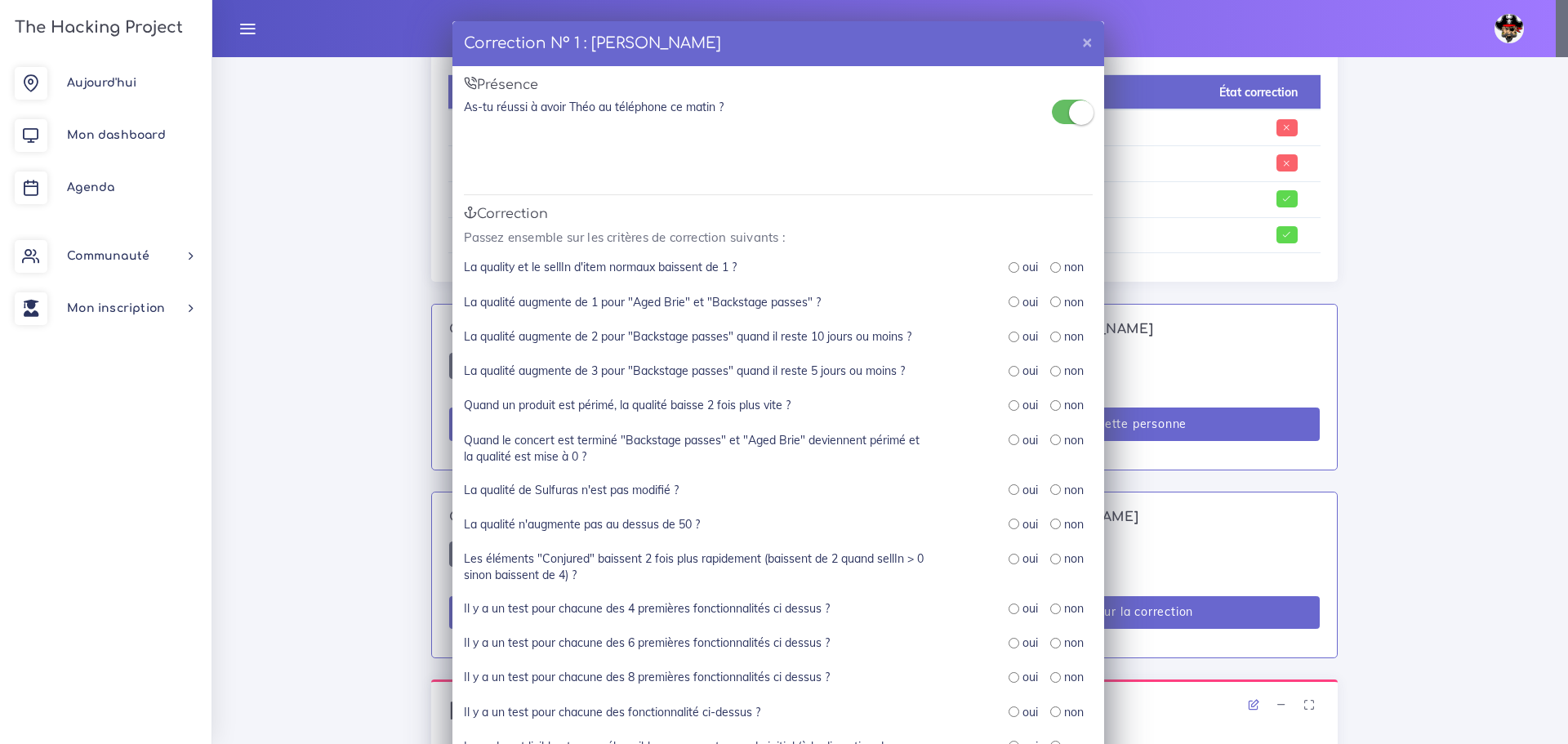
click at [1009, 268] on input "radio" at bounding box center [1014, 267] width 11 height 11
radio input "true"
click at [1009, 305] on input "radio" at bounding box center [1014, 302] width 11 height 11
radio input "true"
drag, startPoint x: 1005, startPoint y: 336, endPoint x: 1005, endPoint y: 394, distance: 58.0
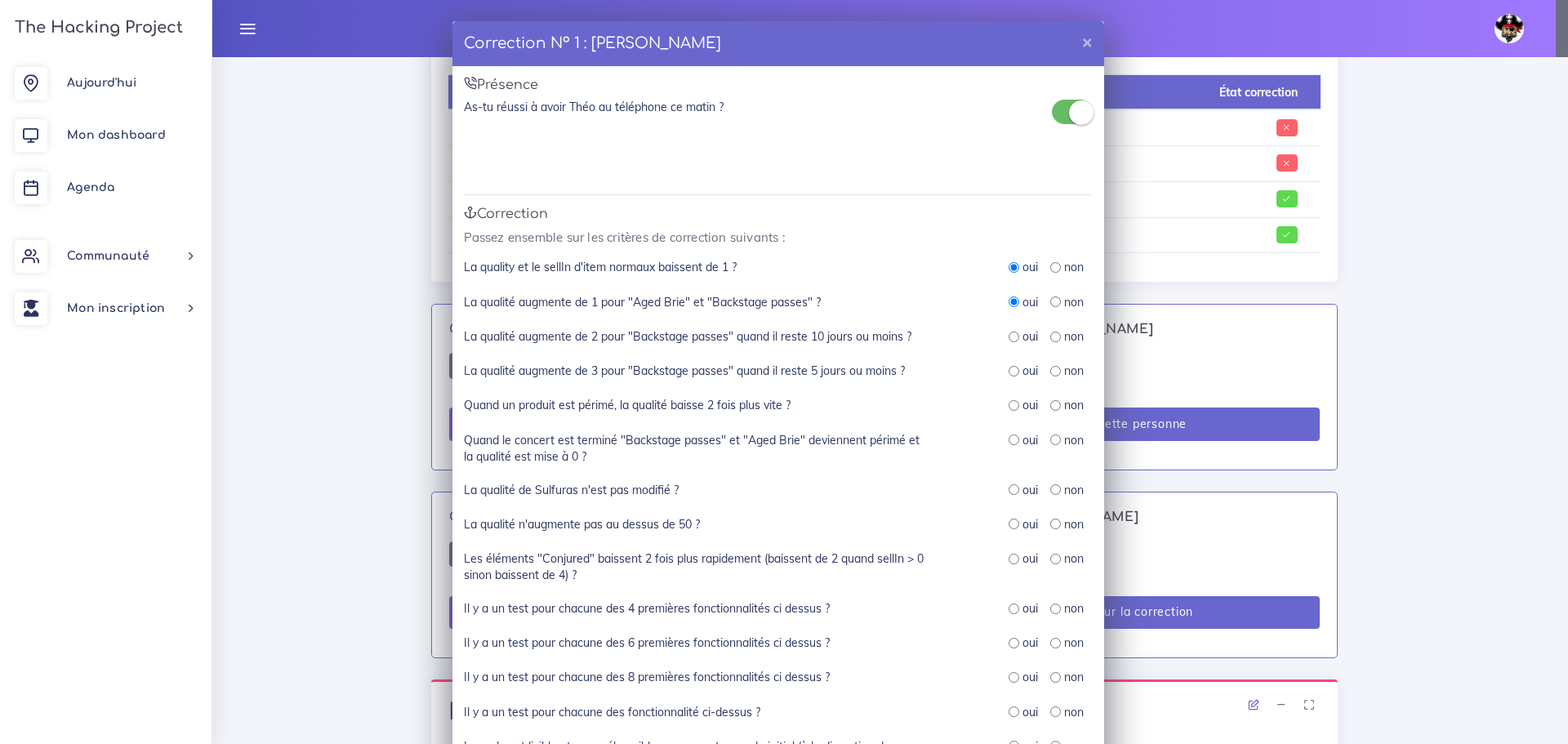
click at [1009, 338] on input "radio" at bounding box center [1014, 336] width 11 height 11
radio input "true"
click at [1009, 378] on div "oui" at bounding box center [1023, 370] width 30 height 16
click at [1009, 405] on input "radio" at bounding box center [1014, 405] width 11 height 11
radio input "true"
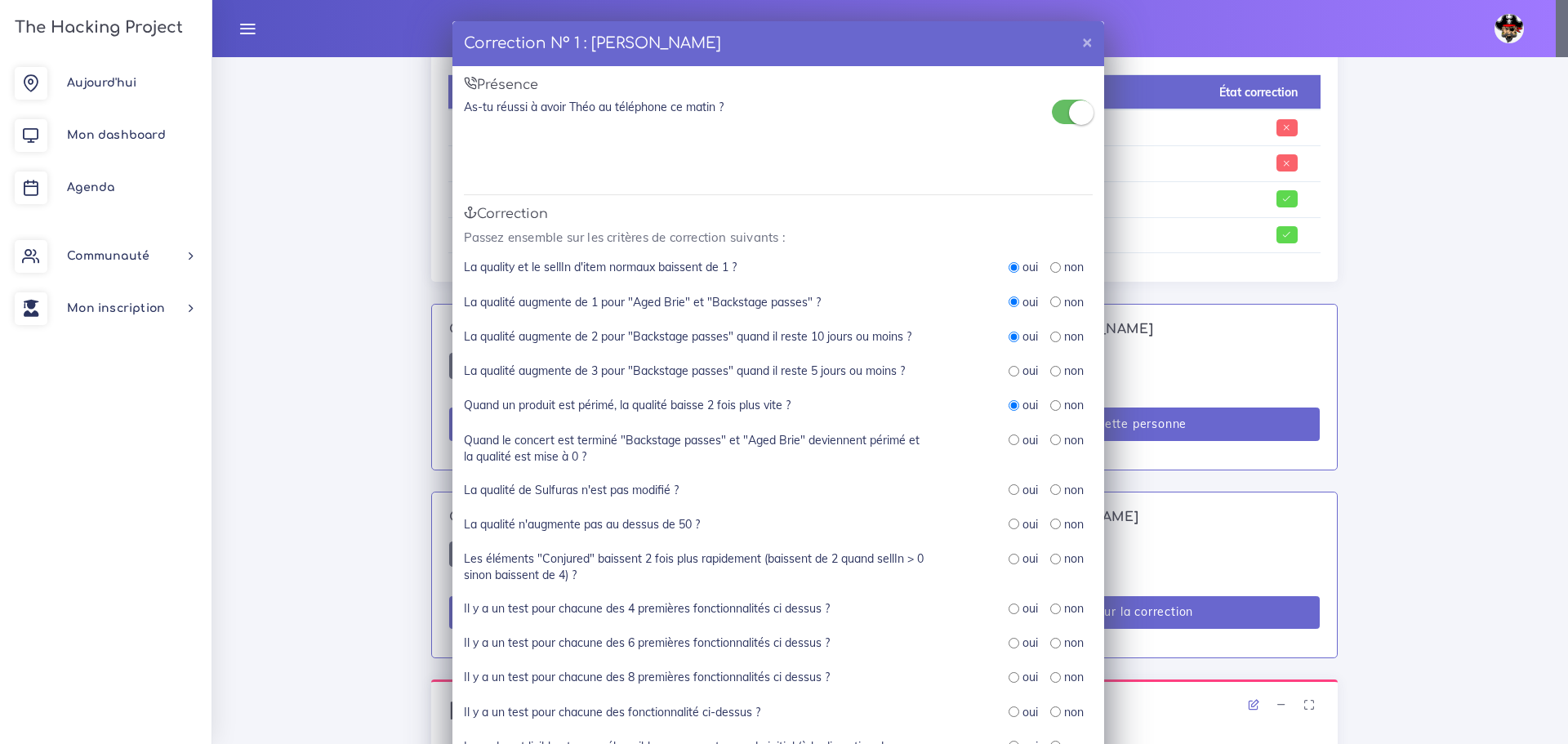
click at [1005, 451] on div "oui non" at bounding box center [1023, 448] width 164 height 34
click at [1009, 444] on input "radio" at bounding box center [1014, 439] width 11 height 11
radio input "true"
click at [1009, 492] on input "radio" at bounding box center [1014, 490] width 11 height 11
radio input "true"
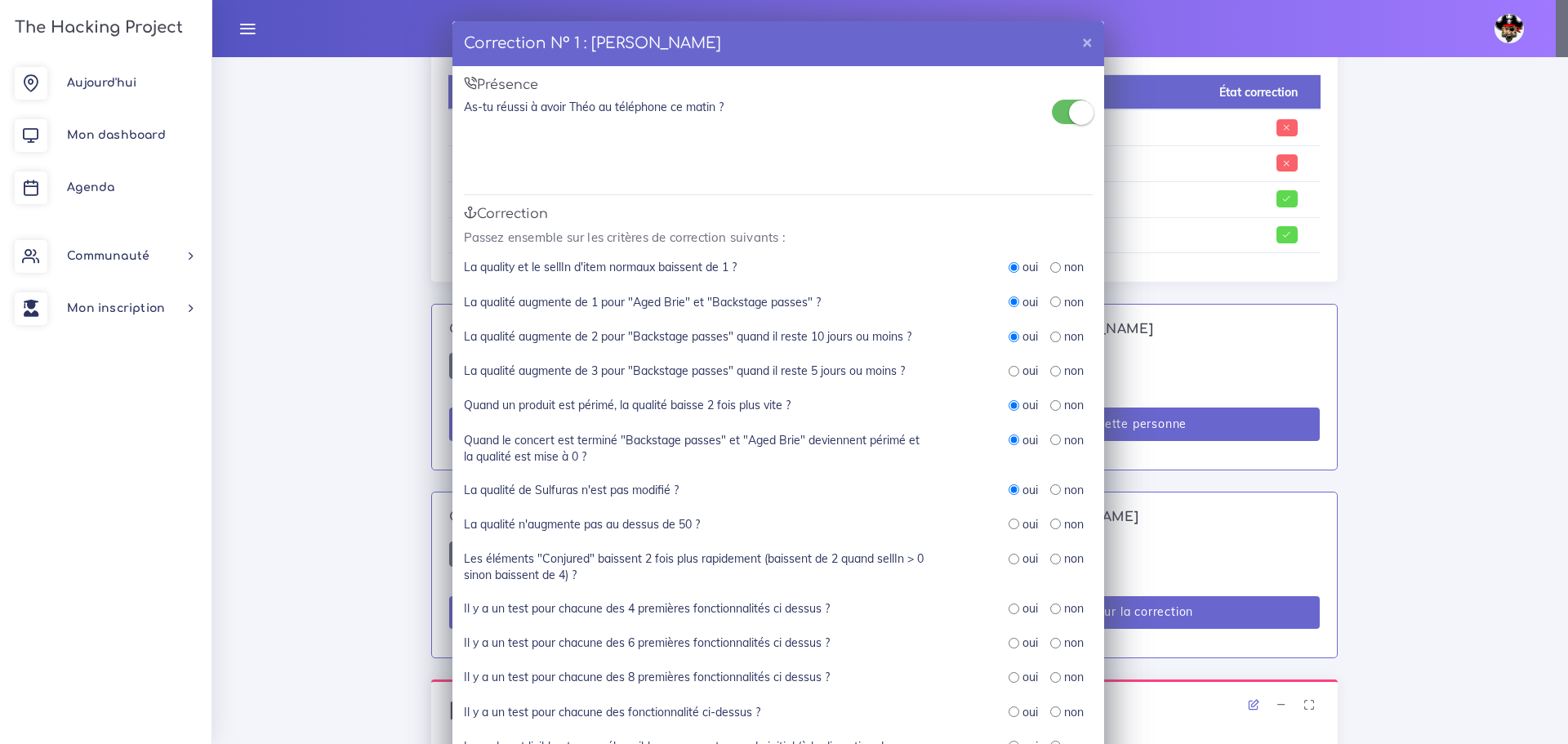
click at [1009, 528] on input "radio" at bounding box center [1014, 523] width 11 height 11
radio input "true"
drag, startPoint x: 1008, startPoint y: 560, endPoint x: 1008, endPoint y: 572, distance: 12.0
click at [1009, 562] on input "radio" at bounding box center [1014, 559] width 11 height 11
radio input "true"
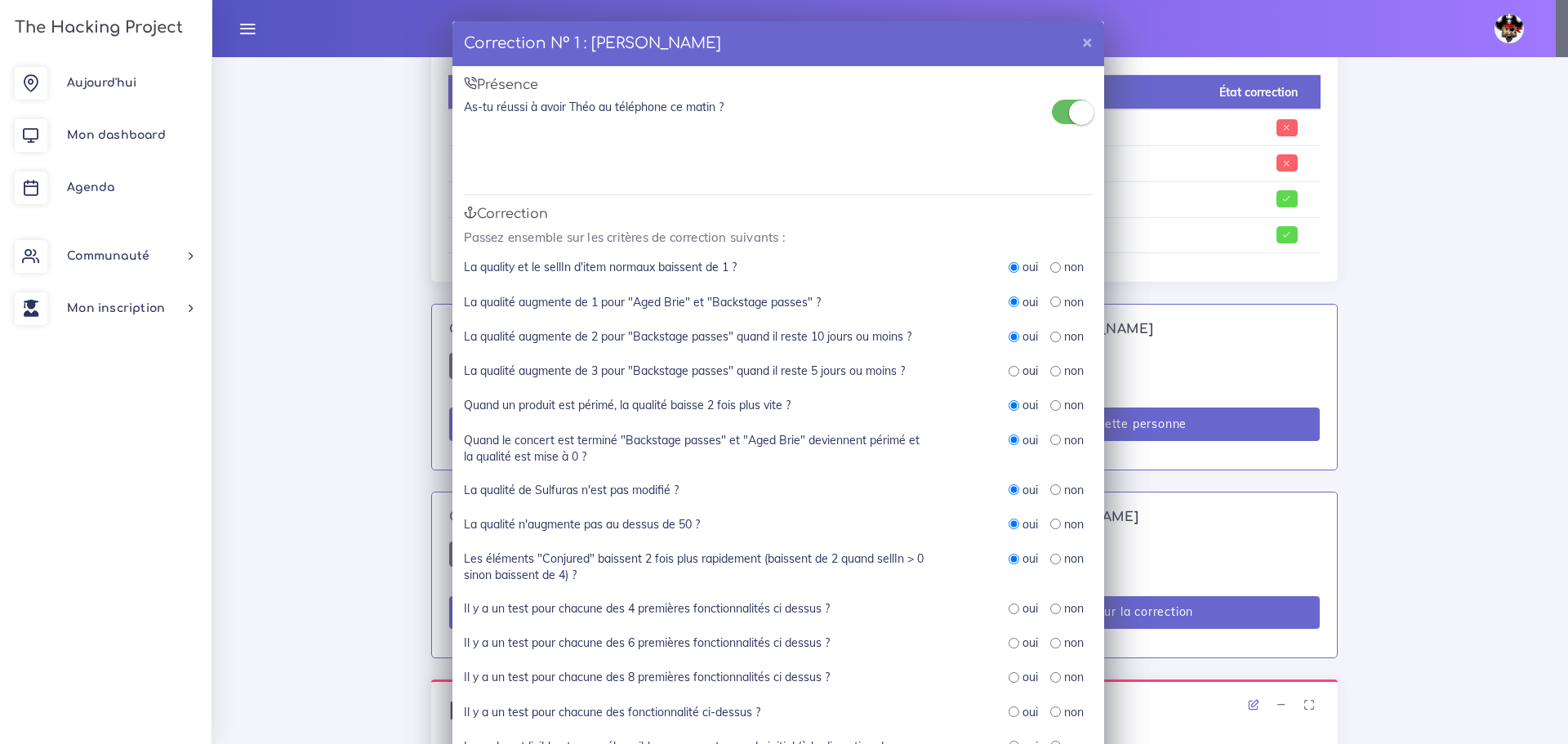
click at [1009, 603] on input "radio" at bounding box center [1014, 608] width 11 height 11
radio input "true"
click at [1009, 640] on input "radio" at bounding box center [1014, 643] width 11 height 11
radio input "true"
click at [1010, 675] on input "radio" at bounding box center [1014, 678] width 11 height 11
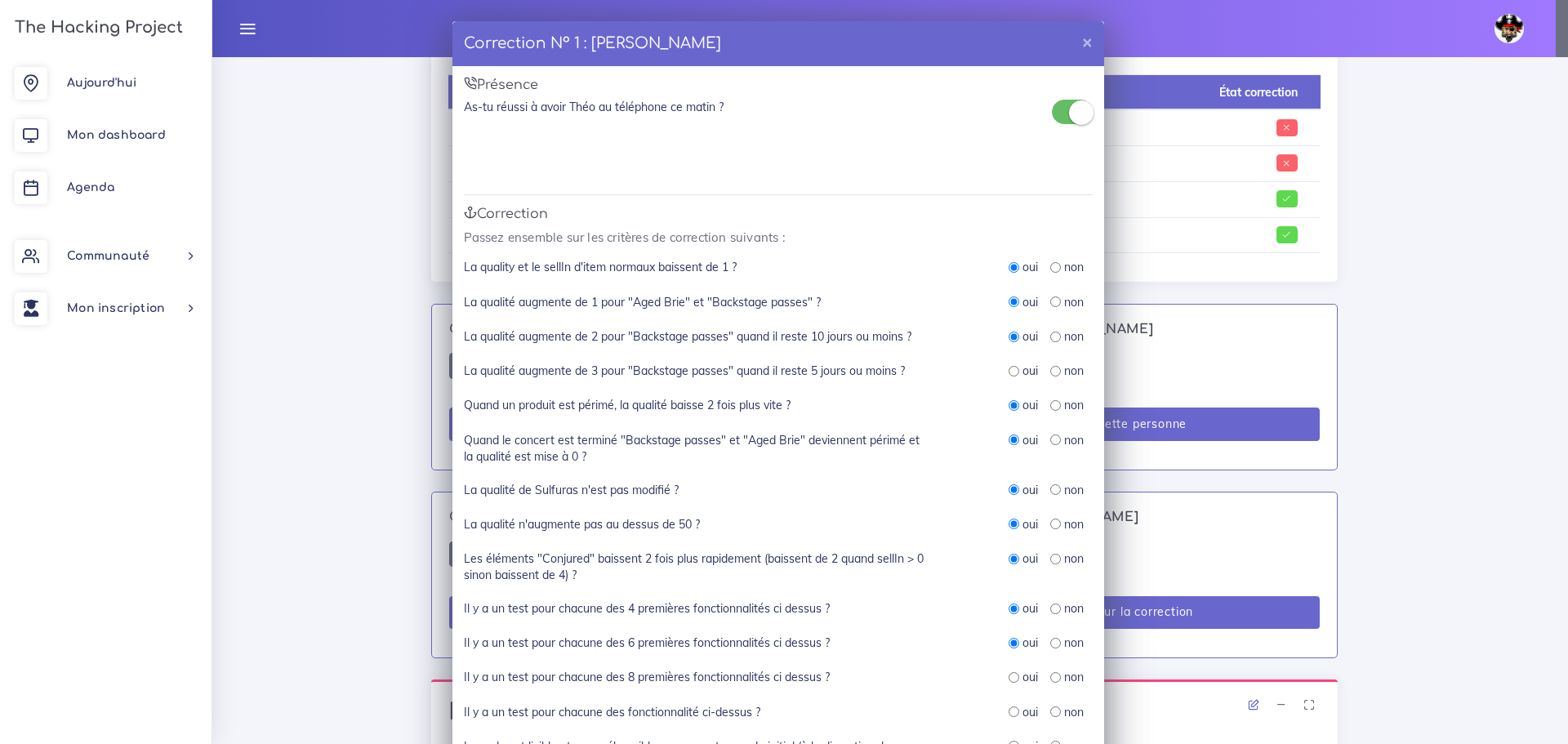
radio input "true"
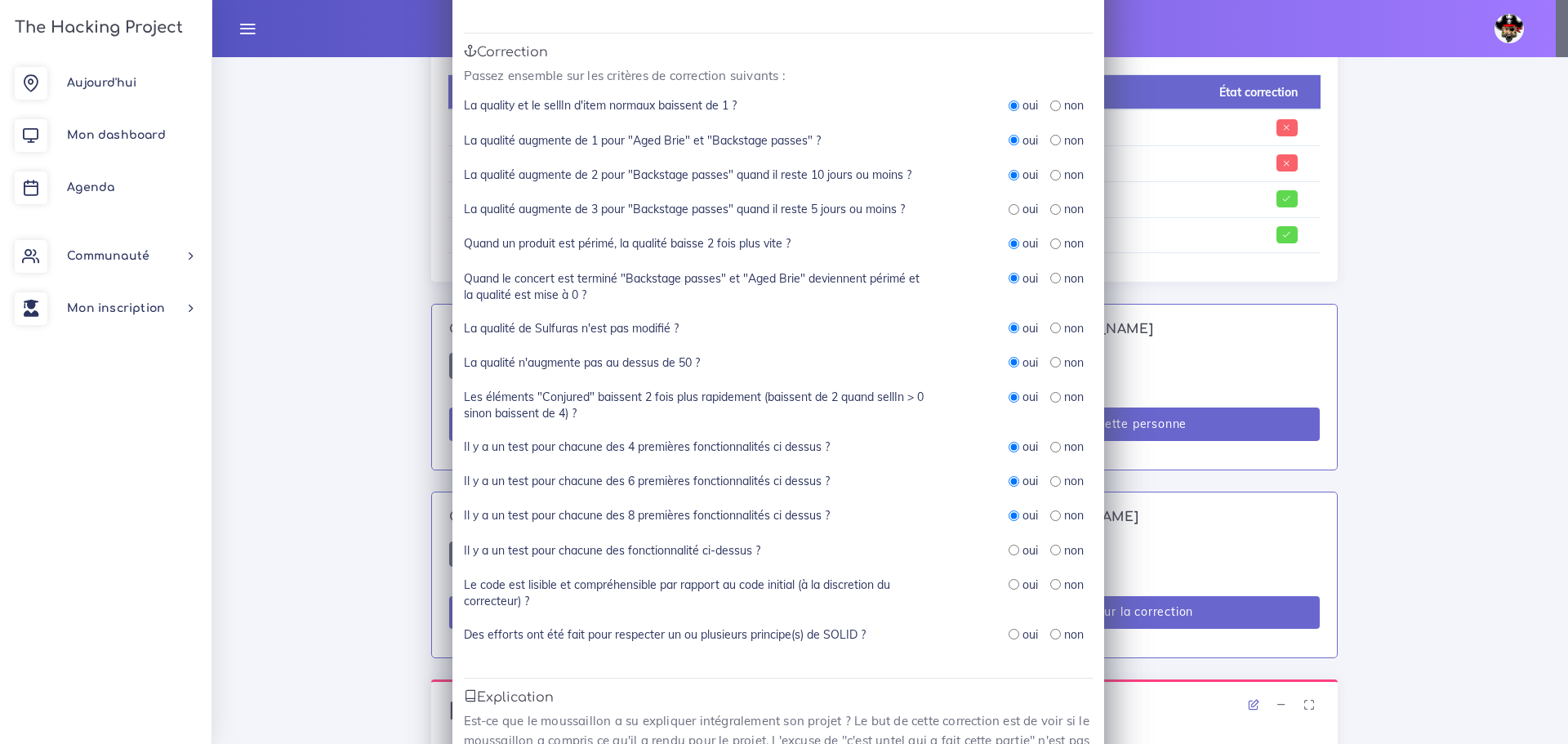
scroll to position [164, 0]
click at [1009, 550] on input "radio" at bounding box center [1014, 548] width 11 height 11
radio input "true"
click at [1009, 586] on input "radio" at bounding box center [1014, 582] width 11 height 11
radio input "true"
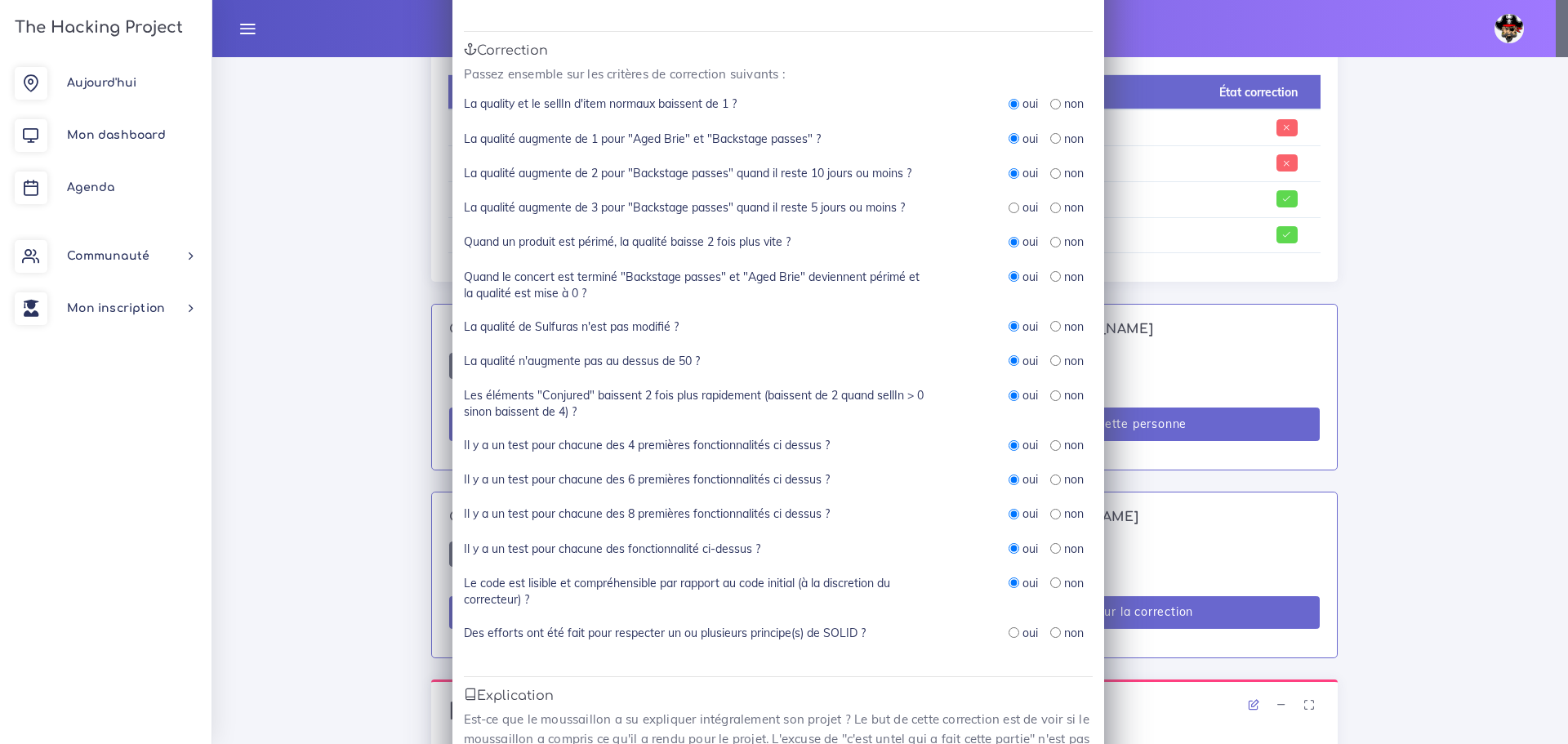
click at [1009, 635] on input "radio" at bounding box center [1014, 632] width 11 height 11
radio input "true"
click at [1009, 207] on input "radio" at bounding box center [1014, 207] width 11 height 11
radio input "true"
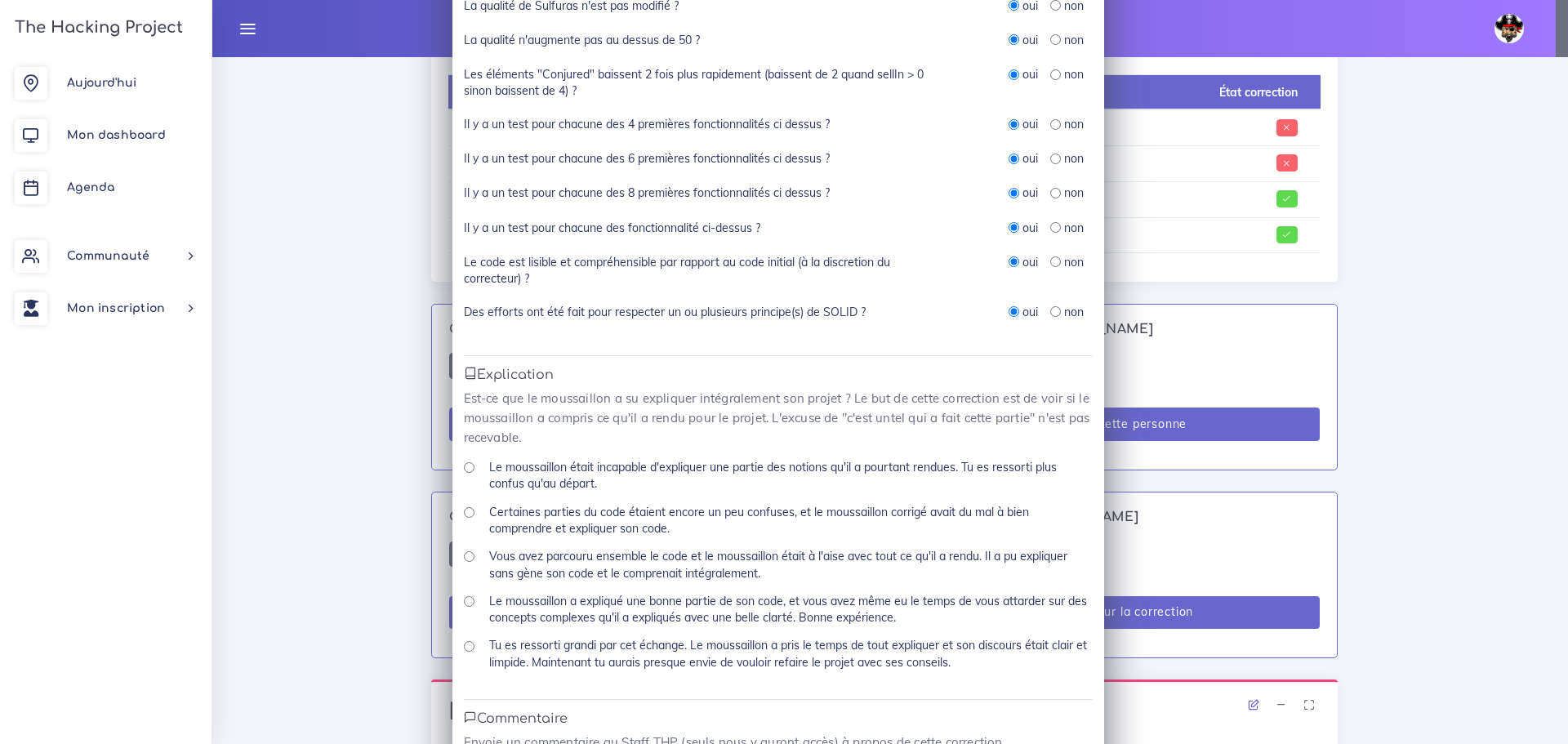
scroll to position [571, 0]
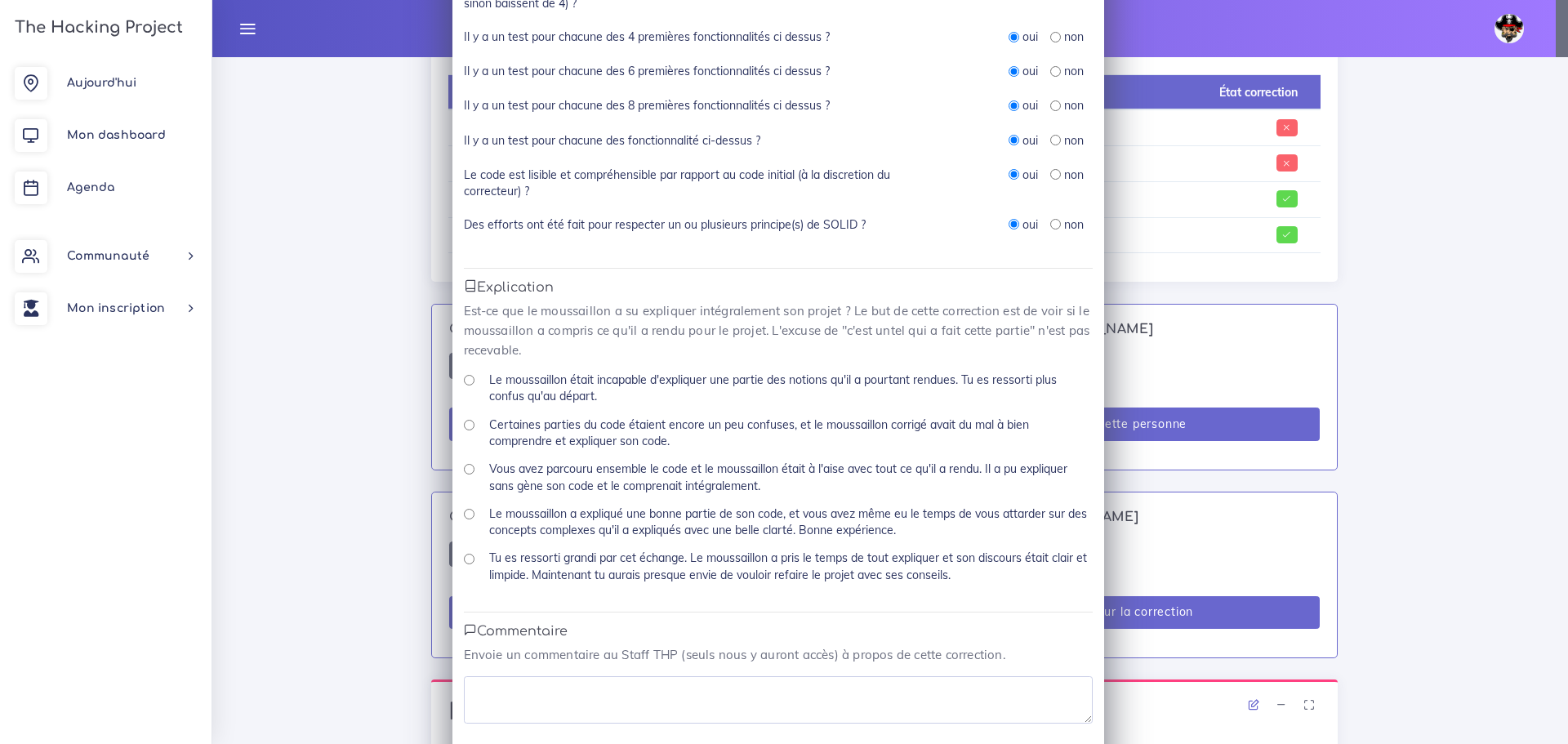
click at [464, 471] on input "Vous avez parcouru ensemble le code et le moussaillon était à l'aise avec tout …" at bounding box center [468, 468] width 11 height 11
radio input "true"
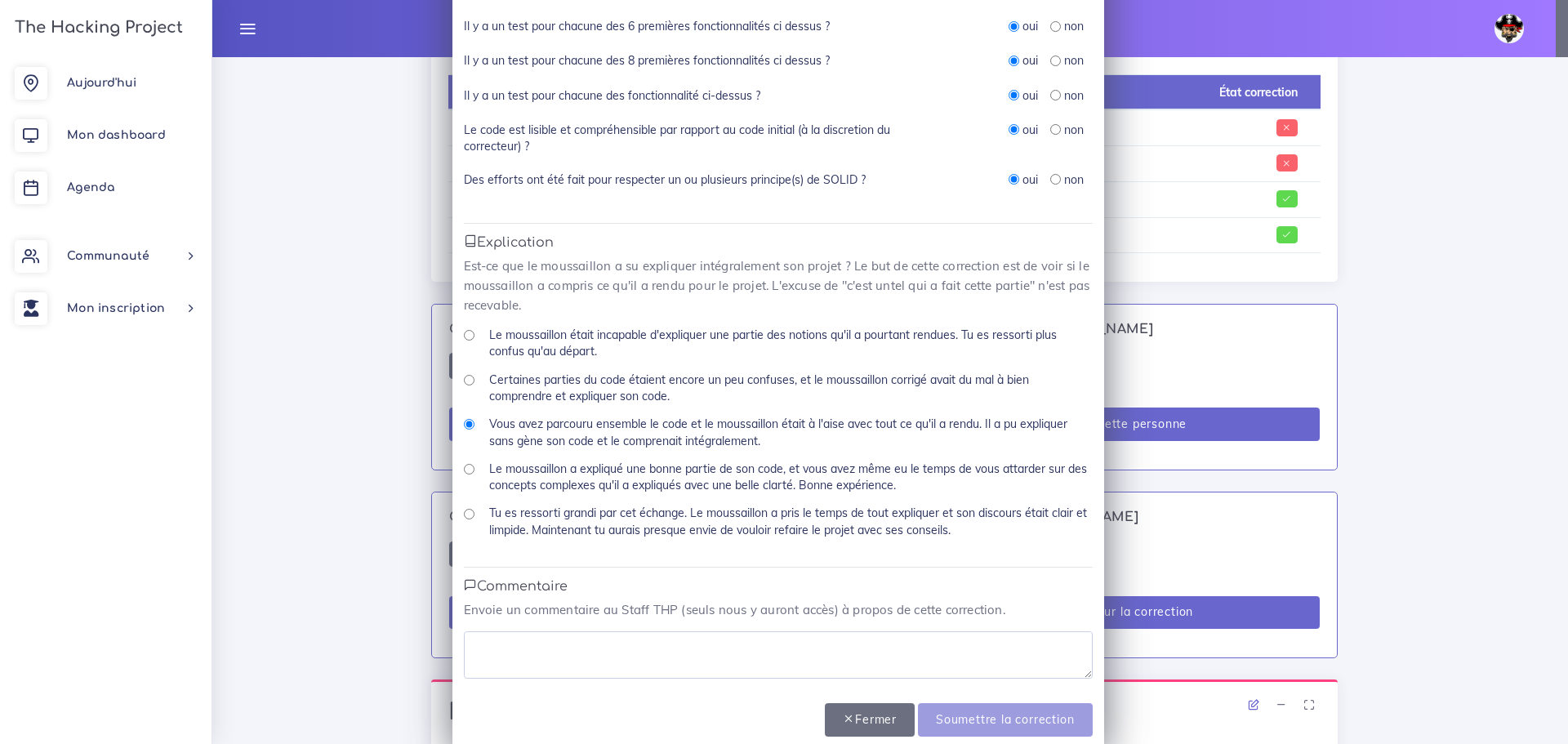
scroll to position [641, 0]
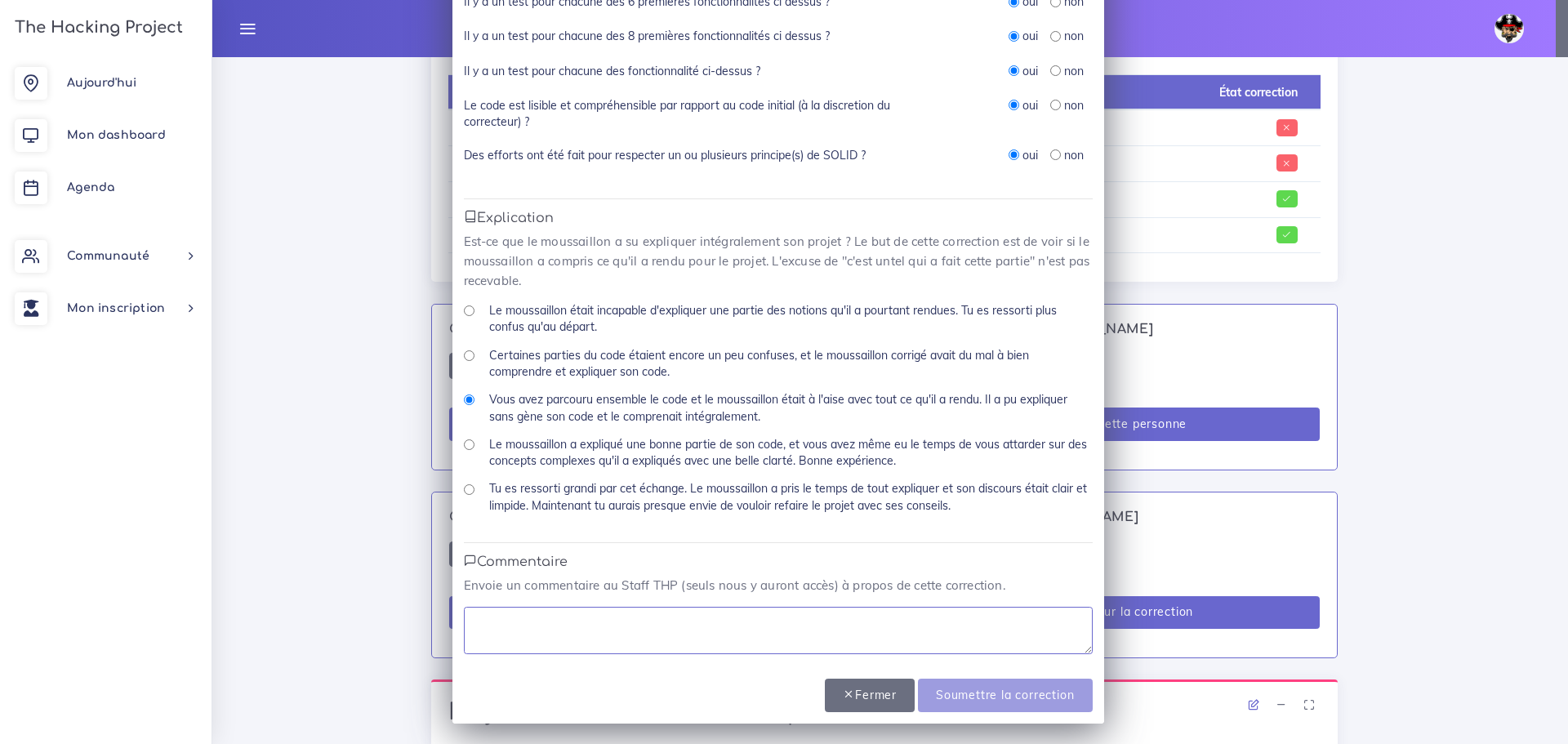
click at [665, 621] on textarea at bounding box center [778, 630] width 629 height 47
click at [595, 630] on textarea at bounding box center [778, 630] width 629 height 47
type textarea "a"
type textarea "A bien compris l'exercice à faire"
click at [989, 700] on input "Soumettre la correction" at bounding box center [1005, 695] width 174 height 34
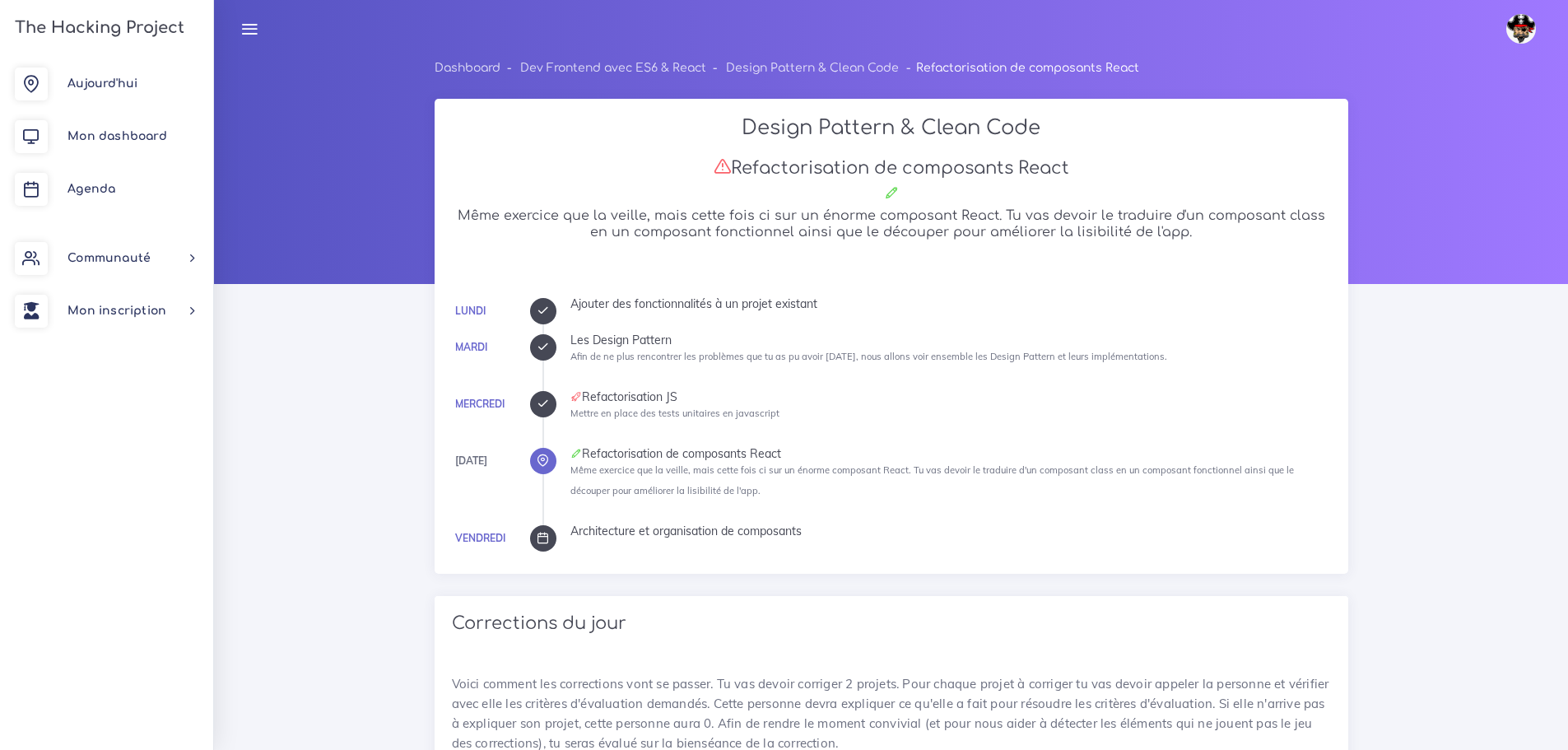
scroll to position [810, 0]
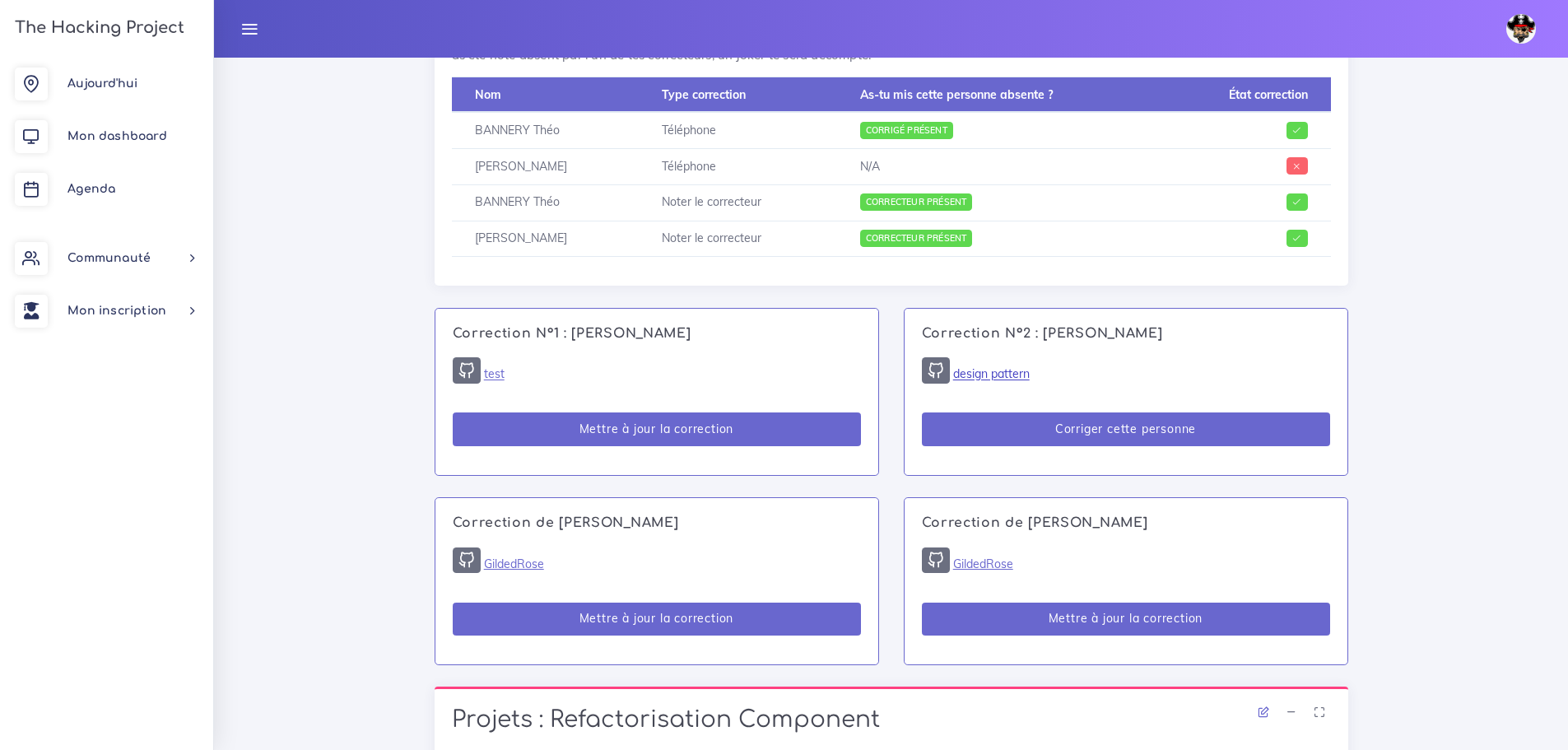
click at [1010, 378] on link "design pattern" at bounding box center [990, 374] width 77 height 15
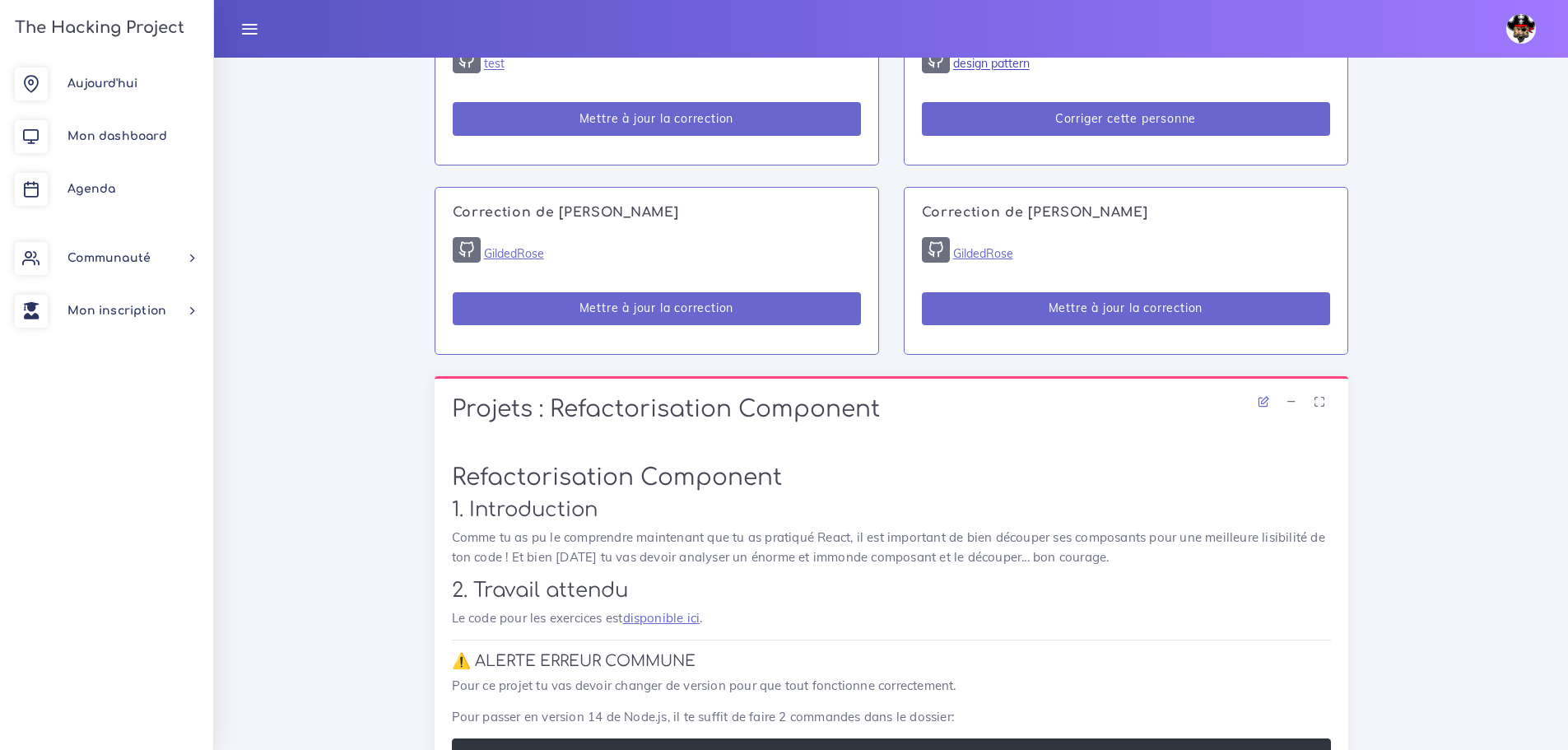
scroll to position [1140, 0]
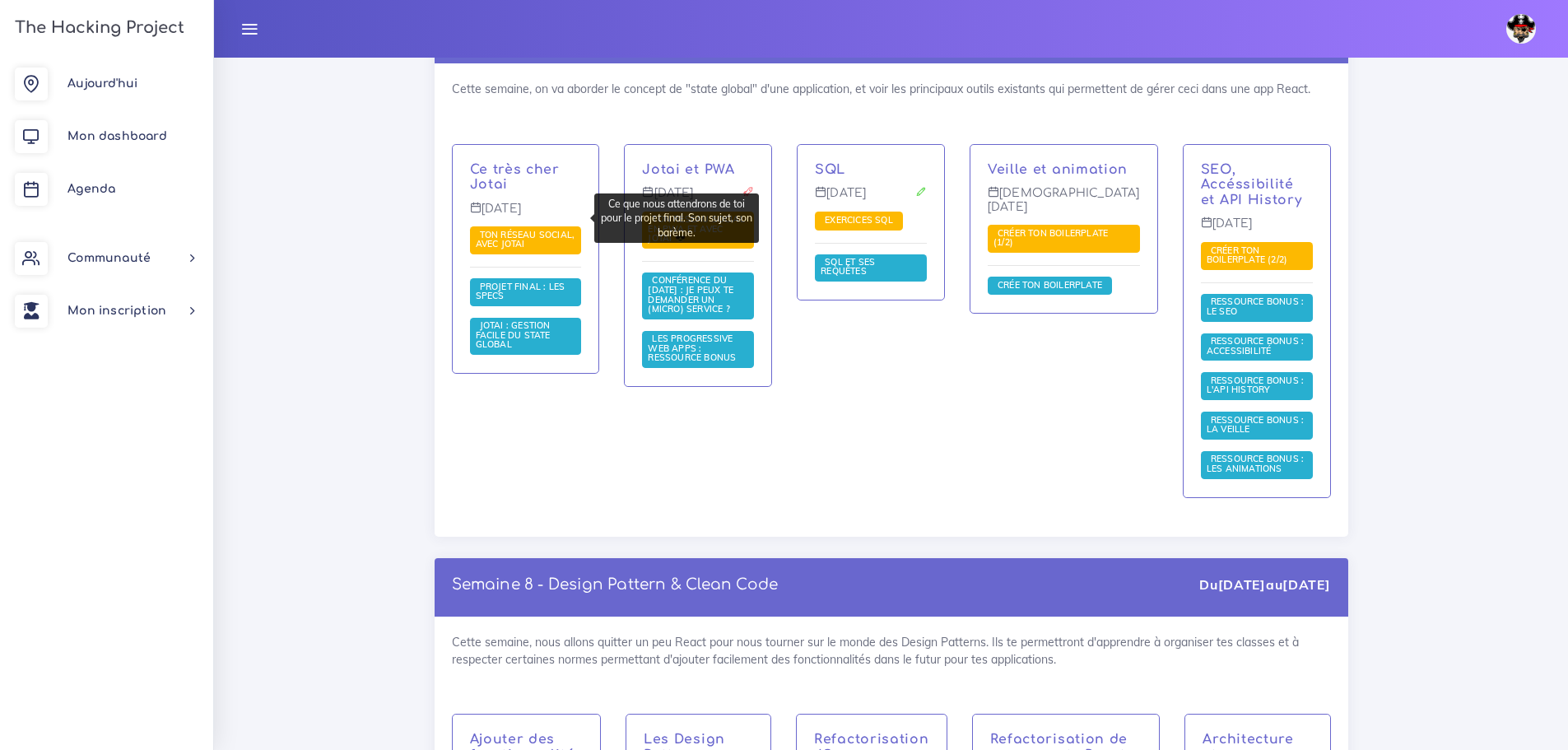
scroll to position [12770, 0]
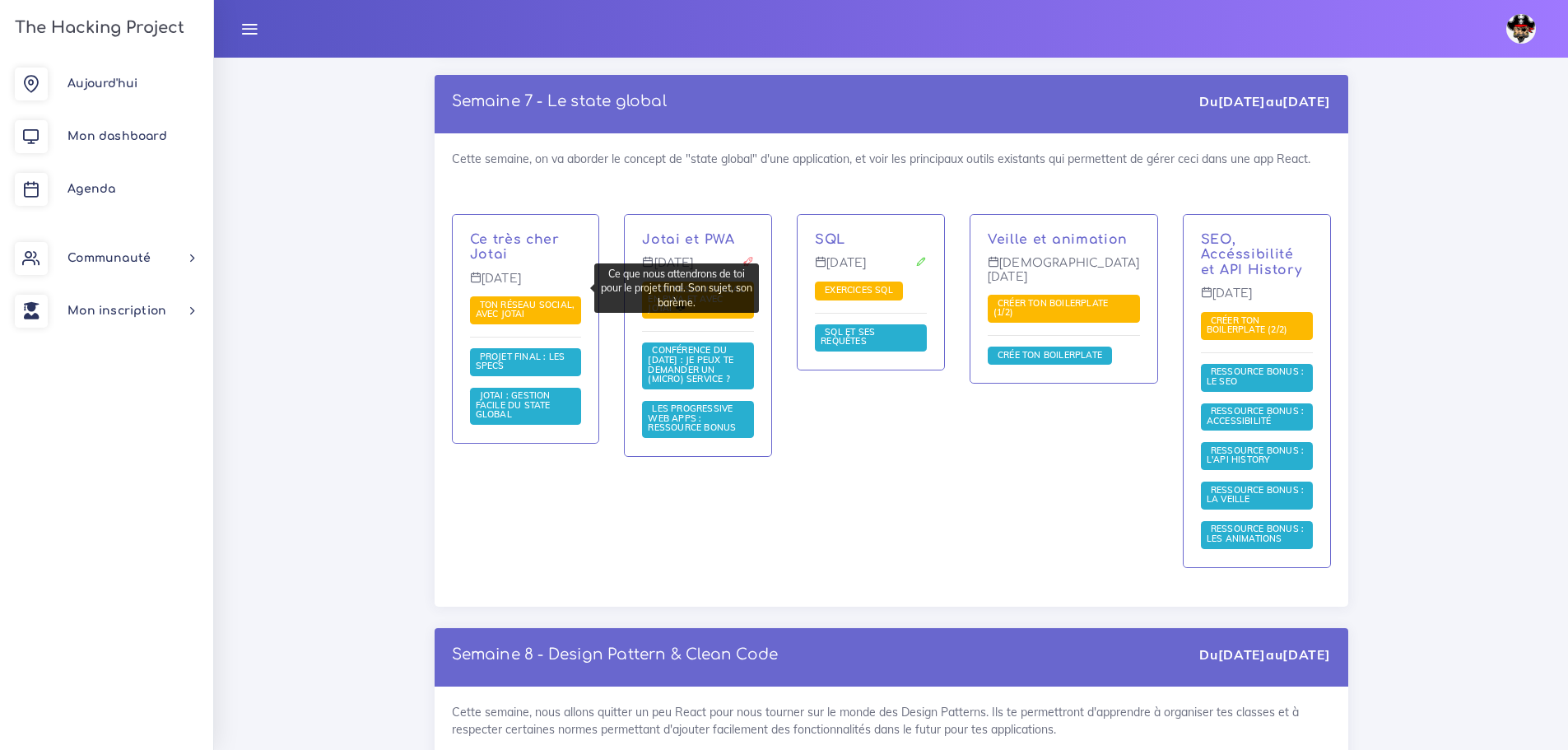
click at [901, 418] on div "SQL [DATE] Exercices SQL SQL et ses requêtes" at bounding box center [871, 401] width 173 height 375
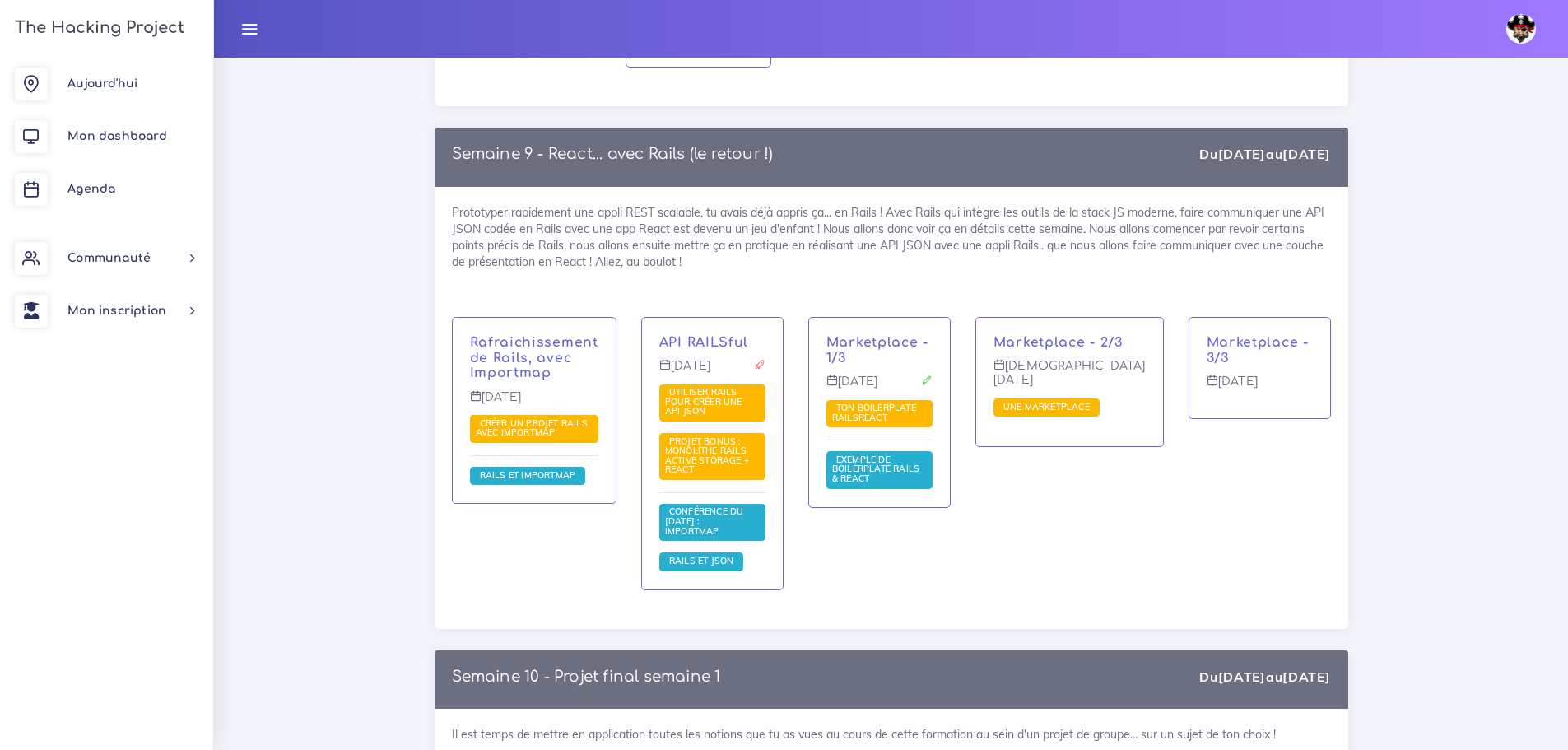
scroll to position [13676, 0]
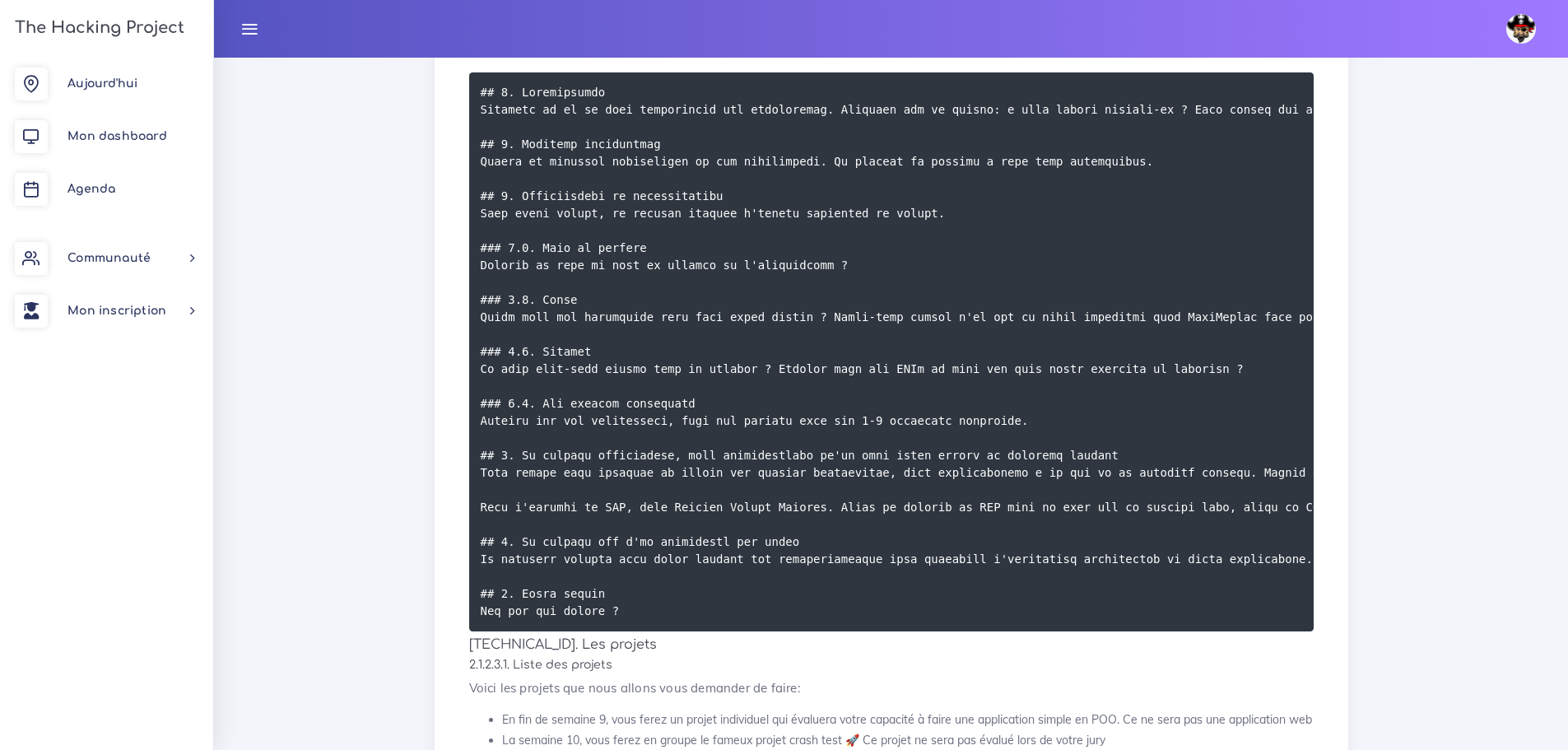
scroll to position [1812, 0]
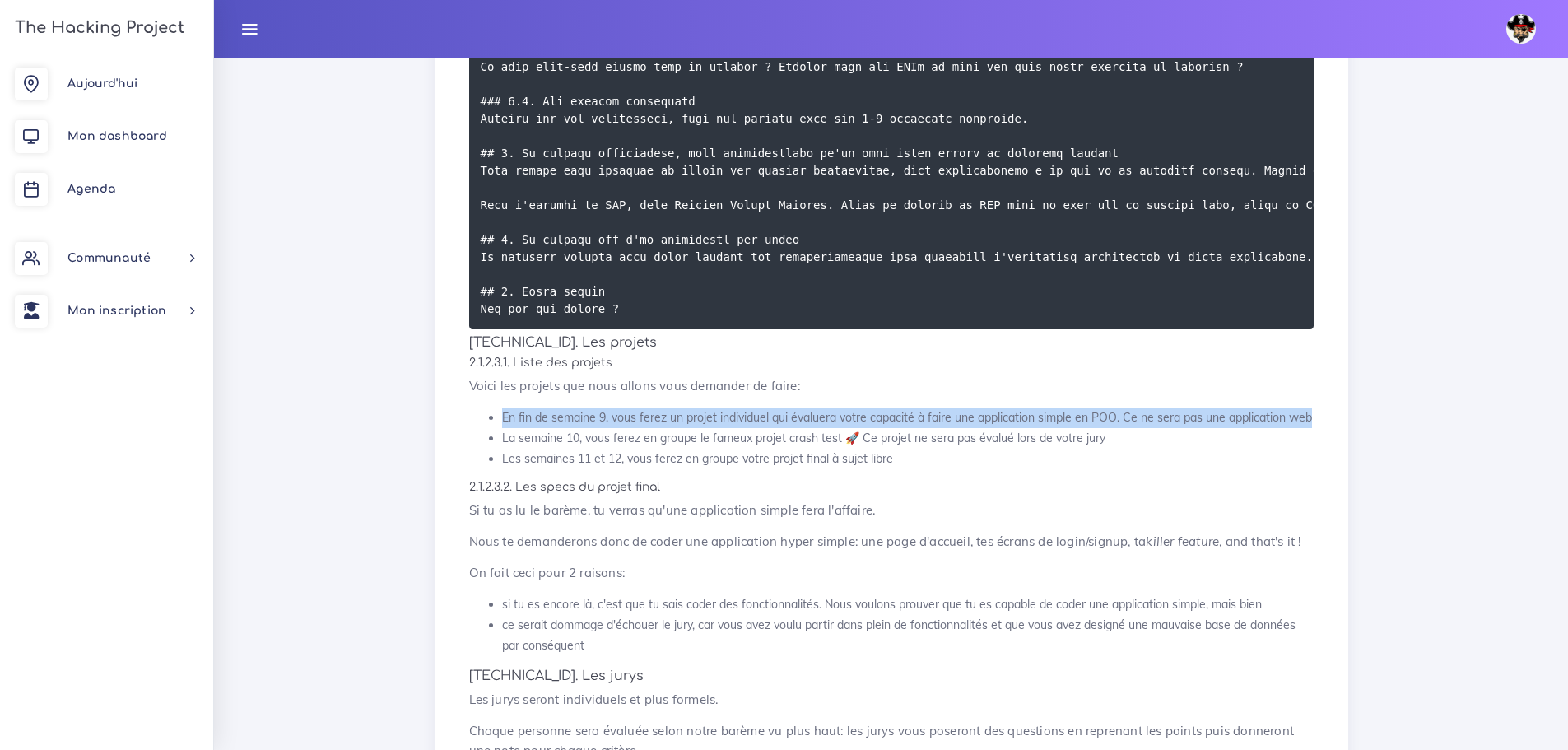
drag, startPoint x: 502, startPoint y: 426, endPoint x: 1334, endPoint y: 425, distance: 832.0
copy li "En fin de semaine 9, vous ferez un projet individuel qui évaluera votre capacit…"
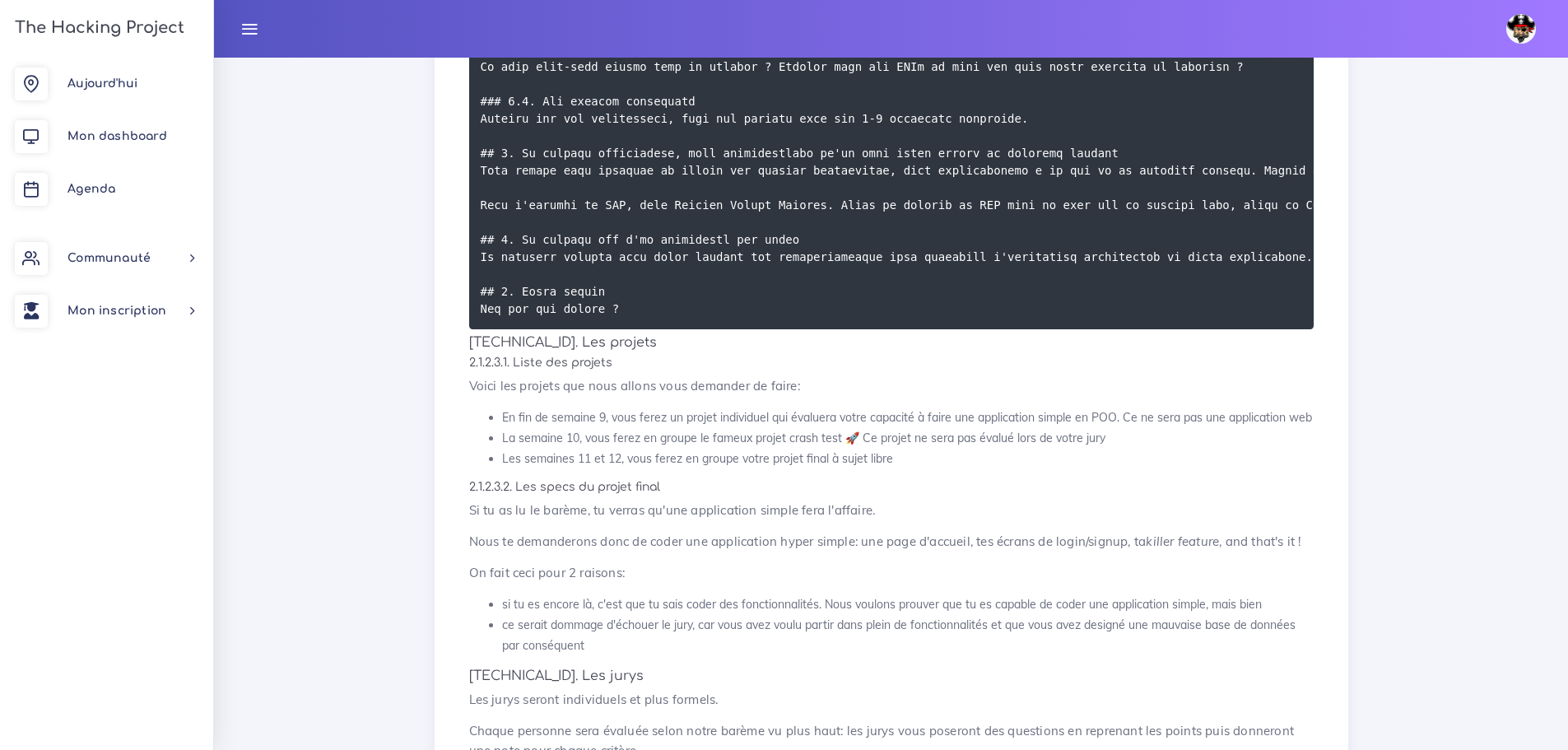
click at [745, 395] on p "Voici les projets que nous allons vous demander de faire:" at bounding box center [891, 386] width 845 height 19
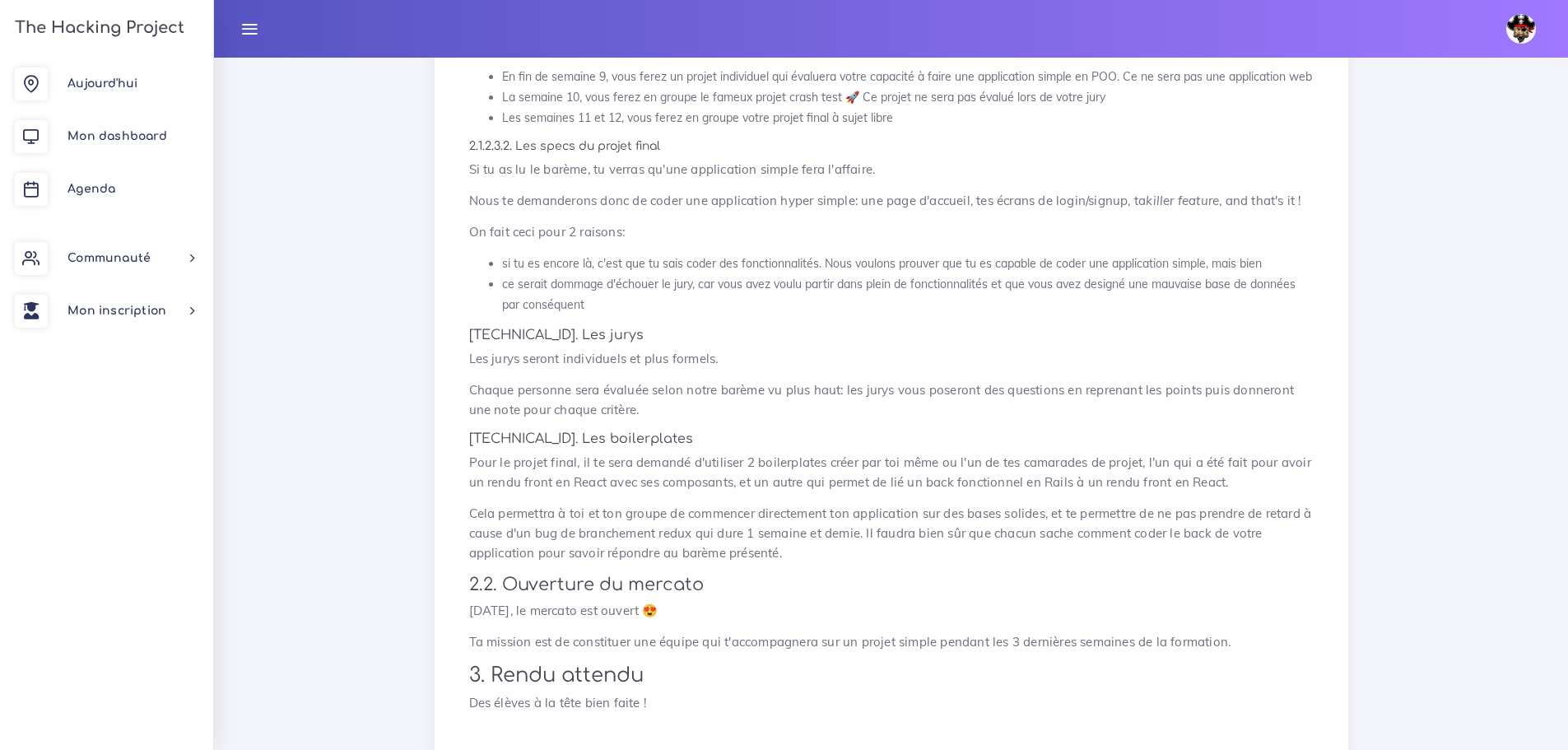
scroll to position [2109, 0]
